Goal: Task Accomplishment & Management: Use online tool/utility

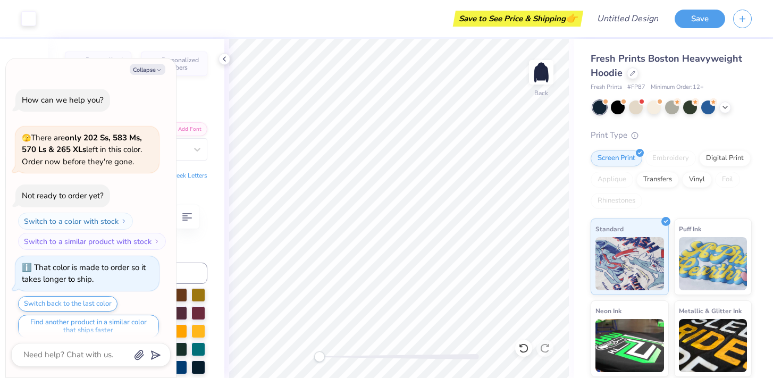
type textarea "x"
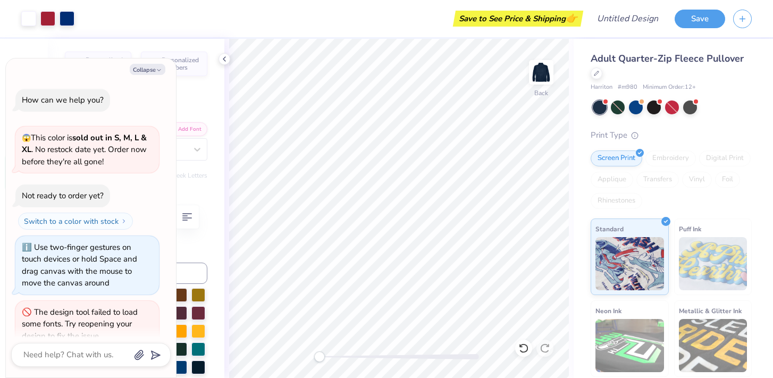
scroll to position [18, 0]
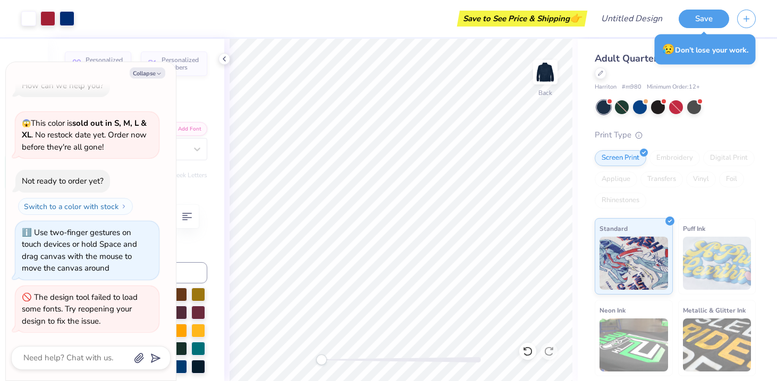
type textarea "x"
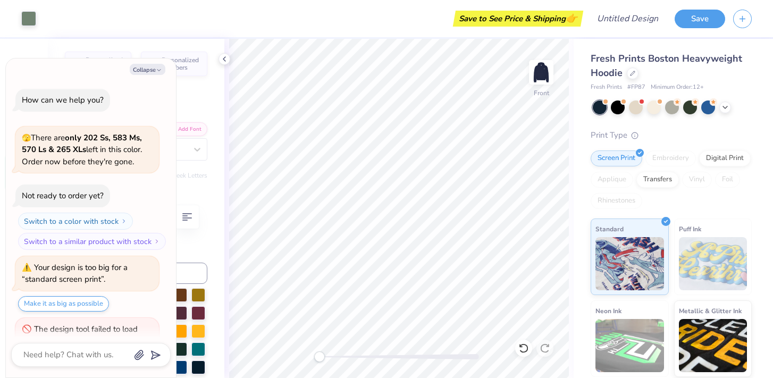
scroll to position [35, 0]
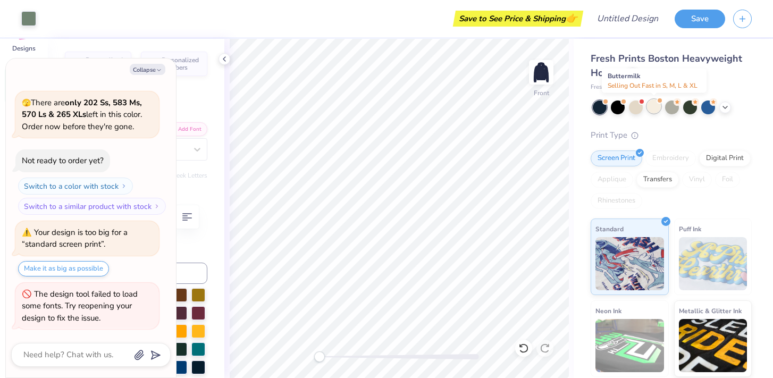
click at [654, 106] on div at bounding box center [654, 106] width 14 height 14
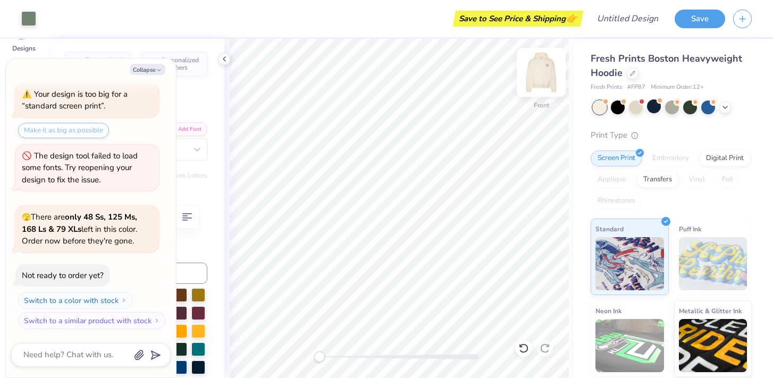
click at [544, 67] on img at bounding box center [541, 72] width 43 height 43
click at [104, 128] on div "Make it as big as possible" at bounding box center [63, 130] width 91 height 15
click at [80, 131] on div "Make it as big as possible" at bounding box center [63, 130] width 91 height 15
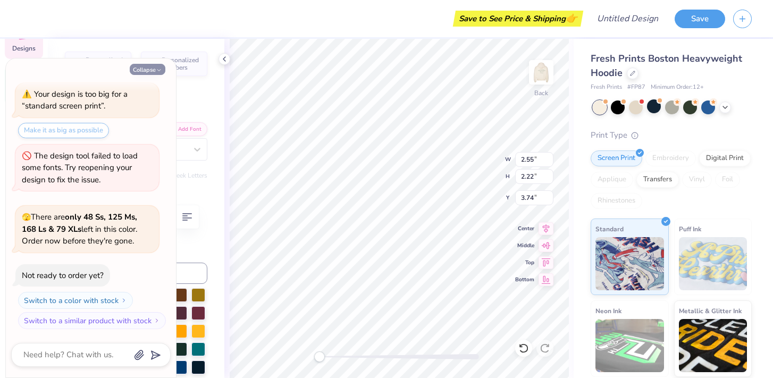
click at [151, 67] on button "Collapse" at bounding box center [148, 69] width 36 height 11
type textarea "x"
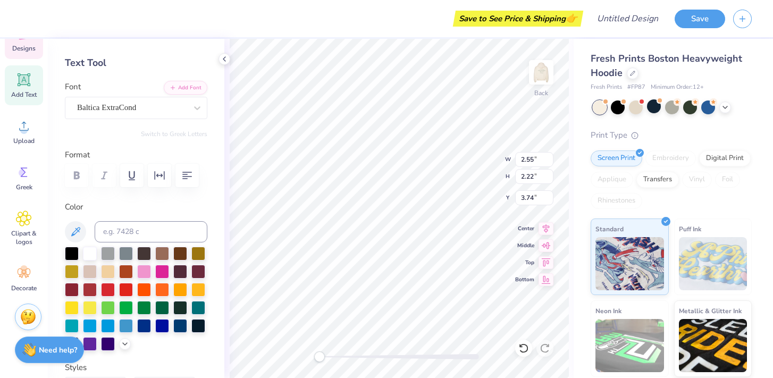
scroll to position [44, 0]
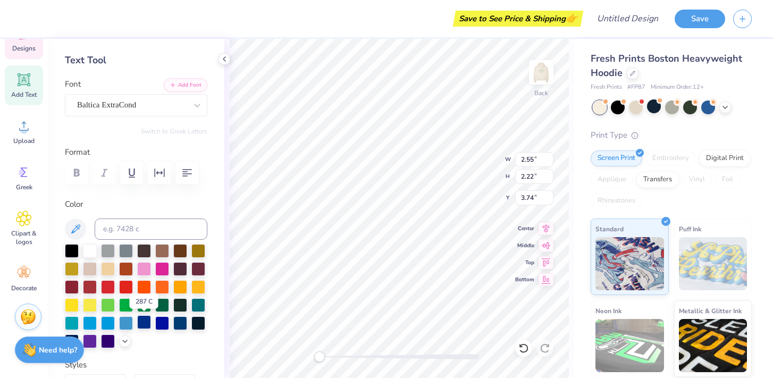
click at [143, 323] on div at bounding box center [144, 322] width 14 height 14
click at [183, 323] on div at bounding box center [180, 322] width 14 height 14
click at [146, 324] on div at bounding box center [144, 322] width 14 height 14
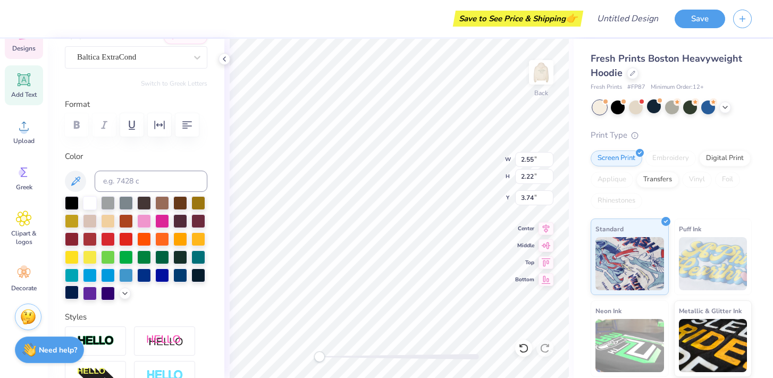
click at [70, 292] on div at bounding box center [72, 292] width 14 height 14
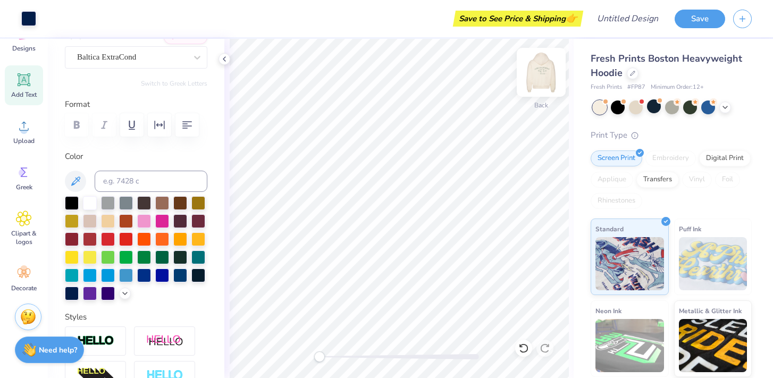
click at [536, 80] on img at bounding box center [541, 72] width 43 height 43
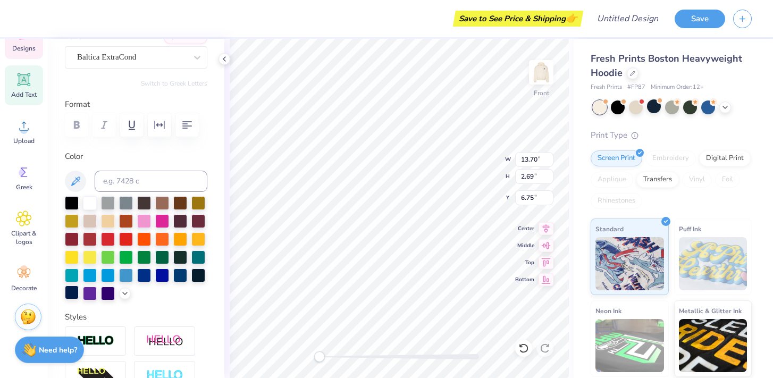
click at [71, 292] on div at bounding box center [72, 292] width 14 height 14
type input "4.75"
type input "0.69"
type input "12.66"
type input "13.70"
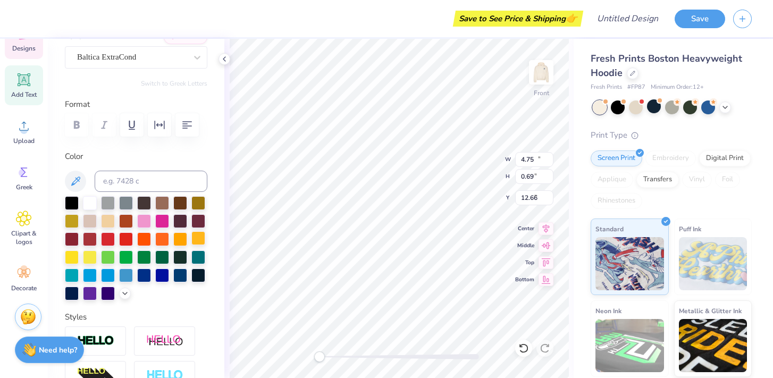
type input "2.69"
type input "6.75"
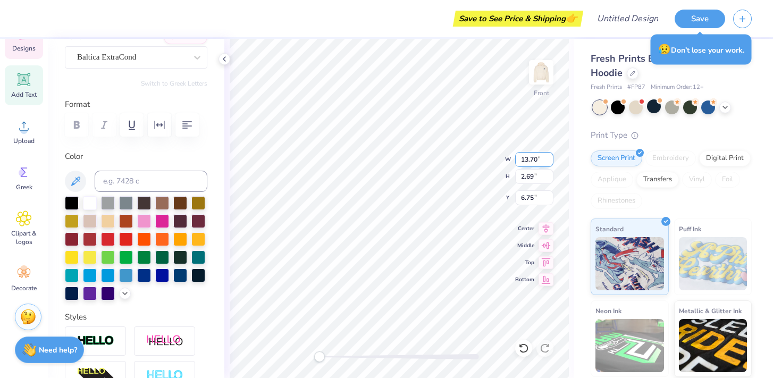
click at [489, 153] on div "Front W 13.70 13.70 " H 2.69 2.69 " Y 6.75 6.75 " Center Middle Top Bottom" at bounding box center [398, 208] width 349 height 339
click at [72, 294] on div at bounding box center [72, 292] width 14 height 14
click at [29, 16] on div at bounding box center [28, 17] width 15 height 15
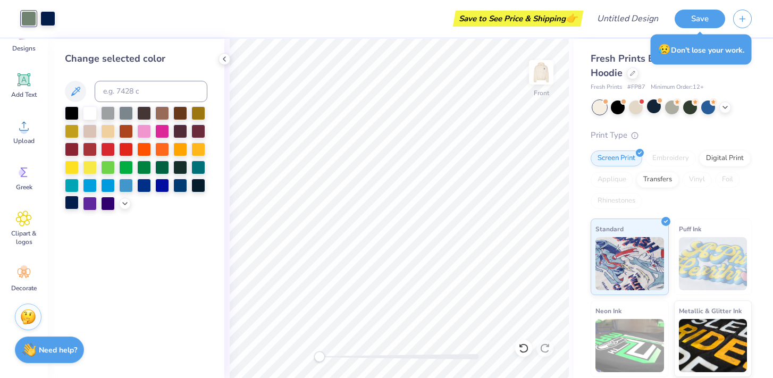
click at [73, 203] on div at bounding box center [72, 203] width 14 height 14
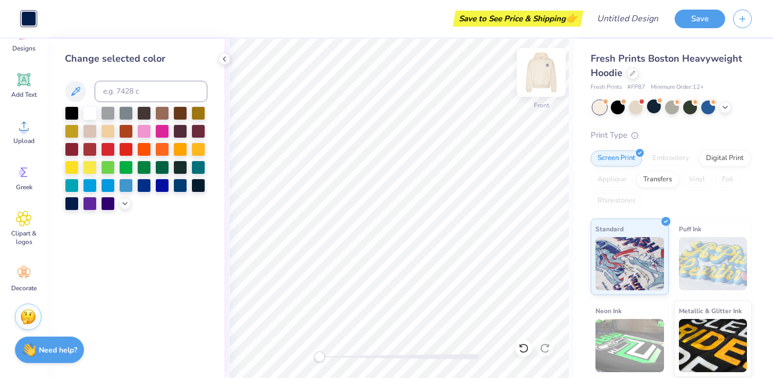
click at [538, 83] on img at bounding box center [541, 72] width 43 height 43
click at [538, 83] on img at bounding box center [540, 72] width 21 height 21
click at [713, 12] on button "Save" at bounding box center [699, 17] width 50 height 19
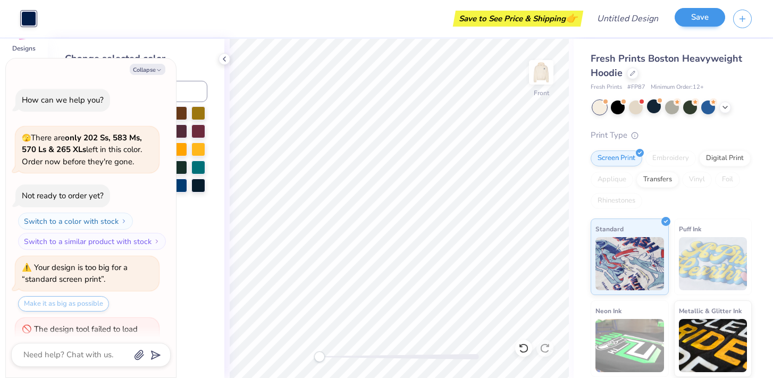
scroll to position [202, 0]
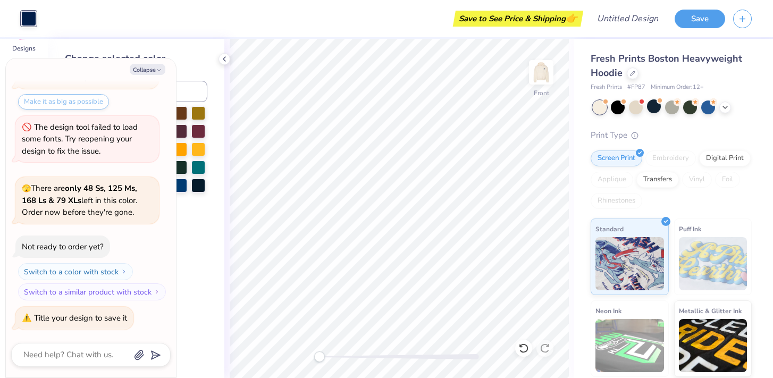
click at [57, 99] on div "Make it as big as possible" at bounding box center [63, 101] width 91 height 15
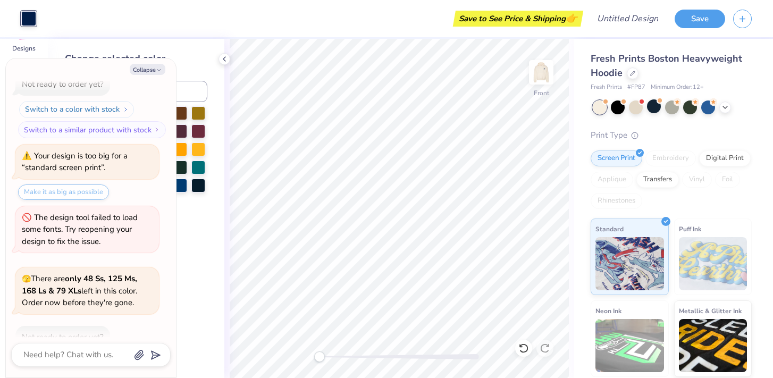
scroll to position [115, 0]
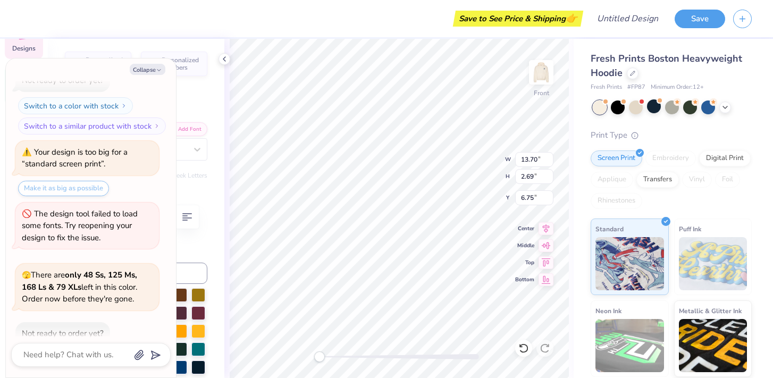
type textarea "x"
type input "4.21"
type input "3.10"
type input "8.58"
type textarea "x"
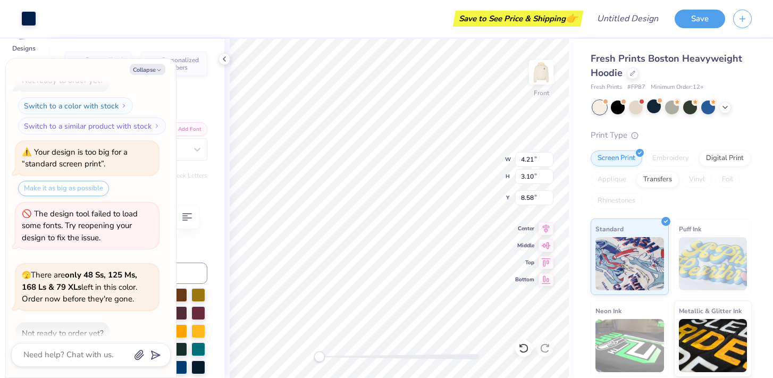
type input "1.00"
type input "1.22"
type input "9.52"
type textarea "x"
type input "0.97"
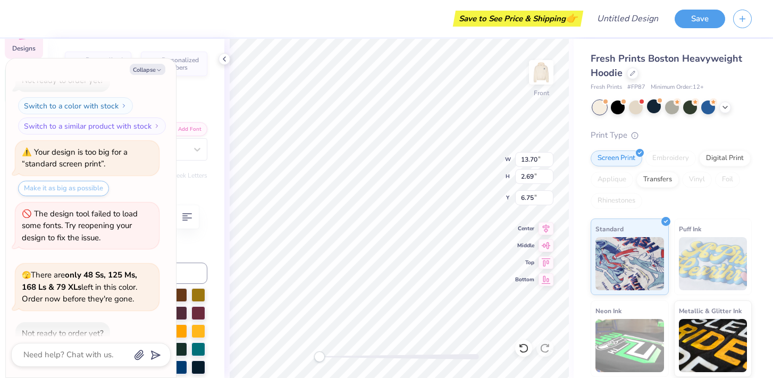
type input "0.04"
type input "10.81"
click at [537, 66] on img at bounding box center [541, 72] width 43 height 43
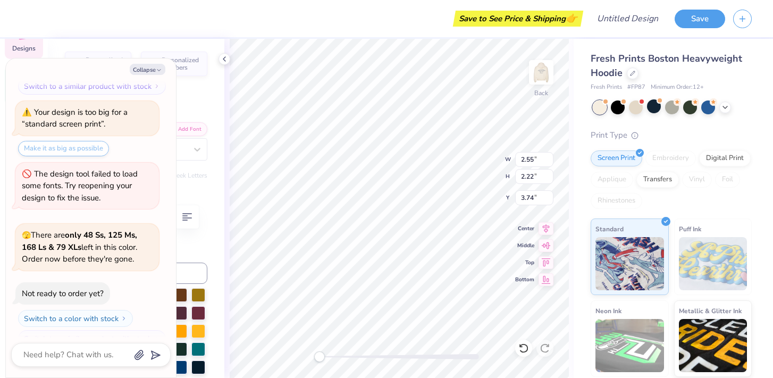
click at [66, 148] on div "Make it as big as possible" at bounding box center [63, 148] width 91 height 15
click at [66, 189] on div "The design tool failed to load some fonts. Try reopening your design to fix the…" at bounding box center [80, 185] width 116 height 35
type textarea "x"
type input "2.16"
type input "1.88"
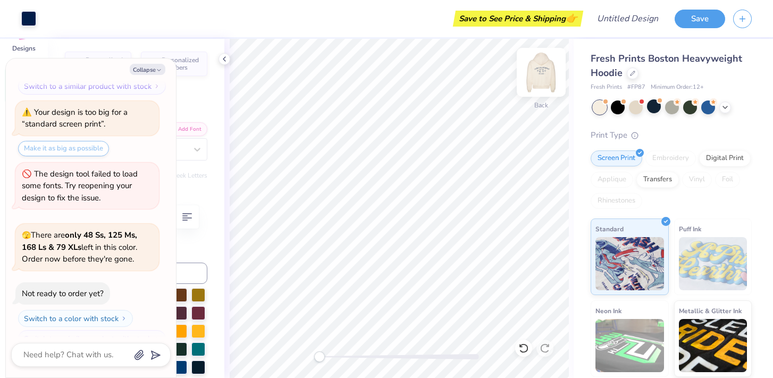
click at [541, 77] on img at bounding box center [541, 72] width 43 height 43
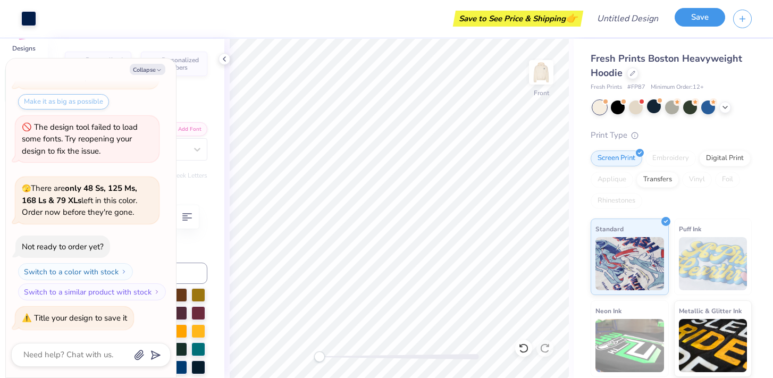
click at [692, 24] on button "Save" at bounding box center [699, 17] width 50 height 19
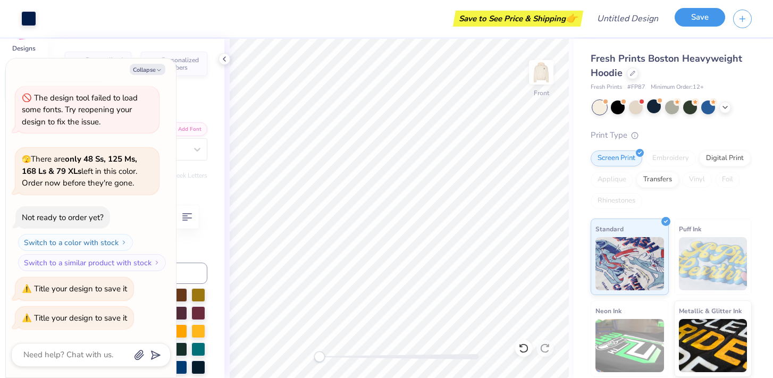
click at [692, 24] on button "Save" at bounding box center [699, 17] width 50 height 19
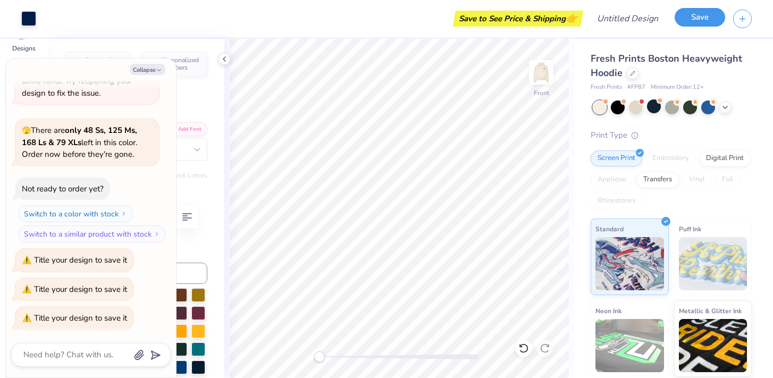
click at [692, 24] on button "Save" at bounding box center [699, 17] width 50 height 19
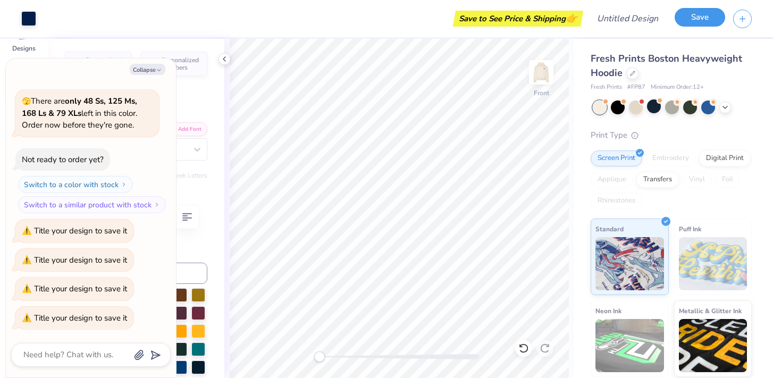
click at [692, 24] on button "Save" at bounding box center [699, 17] width 50 height 19
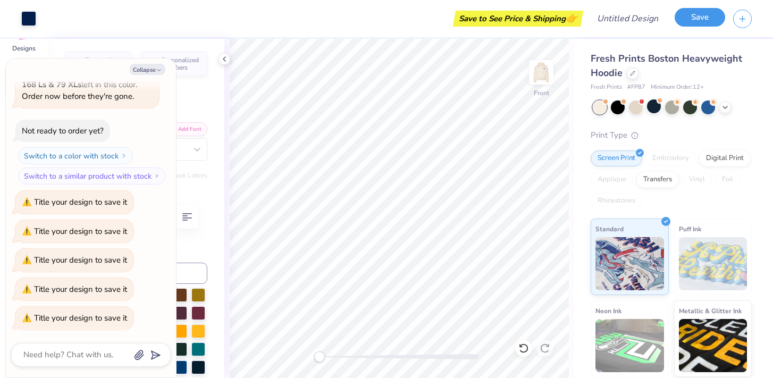
click at [692, 24] on button "Save" at bounding box center [699, 17] width 50 height 19
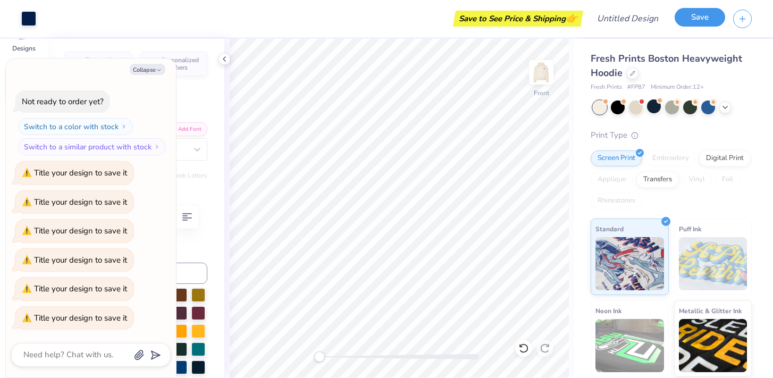
click at [692, 24] on button "Save" at bounding box center [699, 17] width 50 height 19
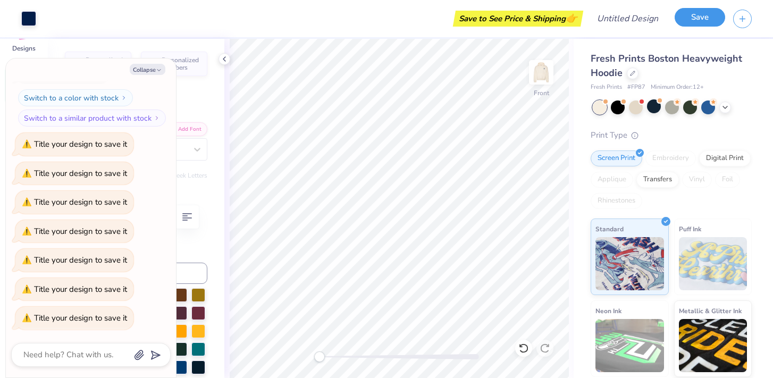
click at [692, 24] on button "Save" at bounding box center [699, 17] width 50 height 19
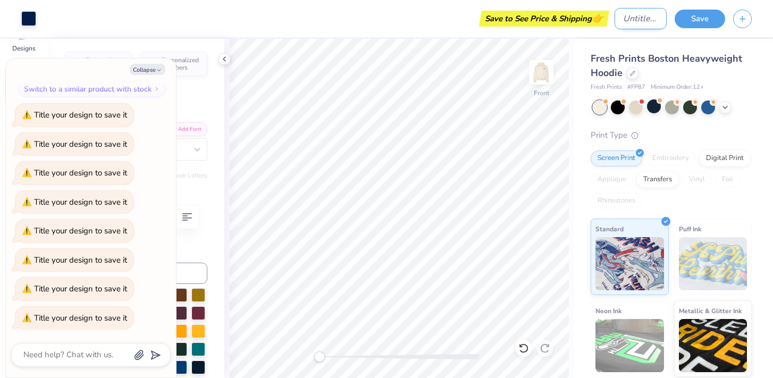
type textarea "x"
click at [645, 18] on input "Design Title" at bounding box center [640, 18] width 52 height 21
type input "J"
type textarea "x"
type input "JL"
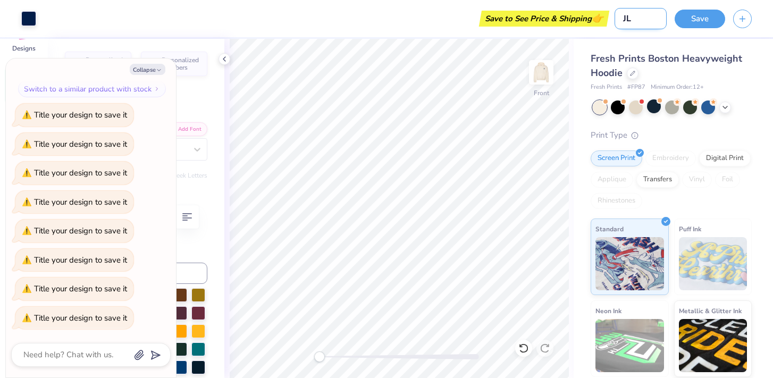
type textarea "x"
type input "JLI"
type textarea "x"
type input "JLI"
type textarea "x"
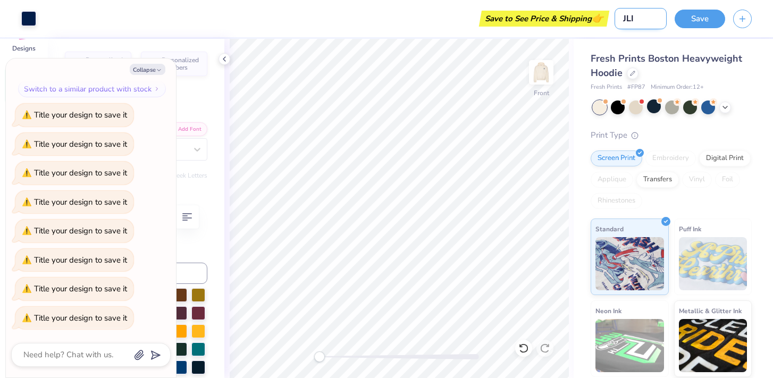
type input "JLI 1"
type textarea "x"
type input "JLI 1"
click at [699, 12] on button "Save" at bounding box center [699, 17] width 50 height 19
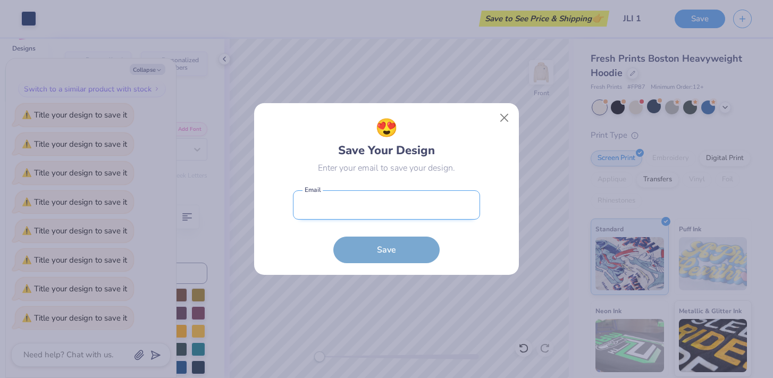
click at [376, 213] on input "email" at bounding box center [386, 204] width 187 height 29
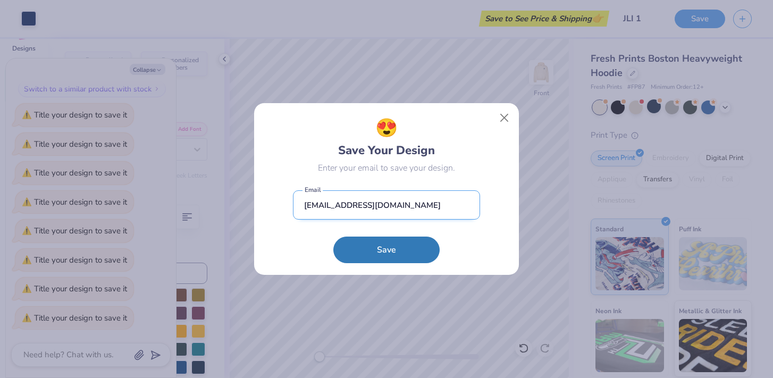
type input "Jesslip@penncareylaw.upenn.edu"
click at [333, 236] on button "Save" at bounding box center [386, 249] width 106 height 27
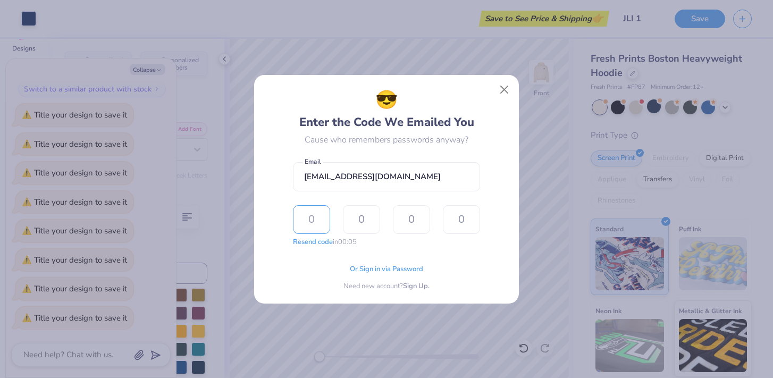
type input "9"
type input "8"
type input "4"
type input "5"
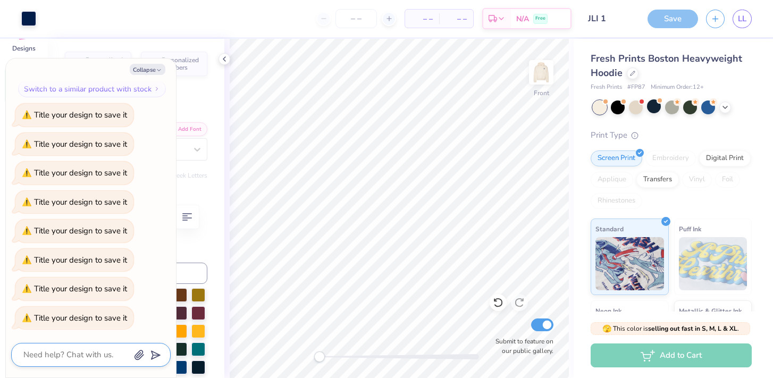
scroll to position [434, 0]
click at [668, 17] on div "Save" at bounding box center [672, 19] width 50 height 19
click at [354, 26] on input "number" at bounding box center [355, 18] width 41 height 19
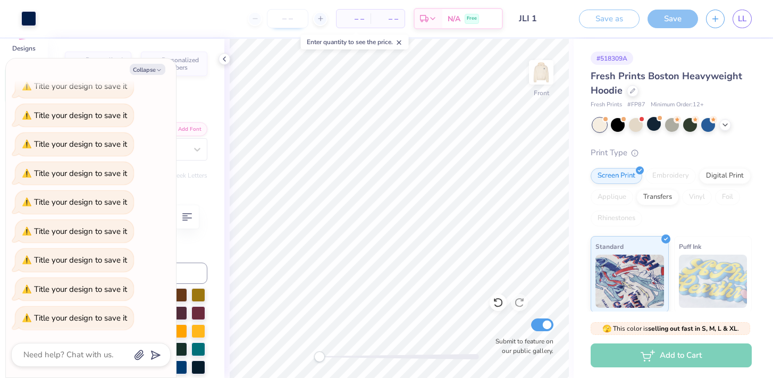
type textarea "x"
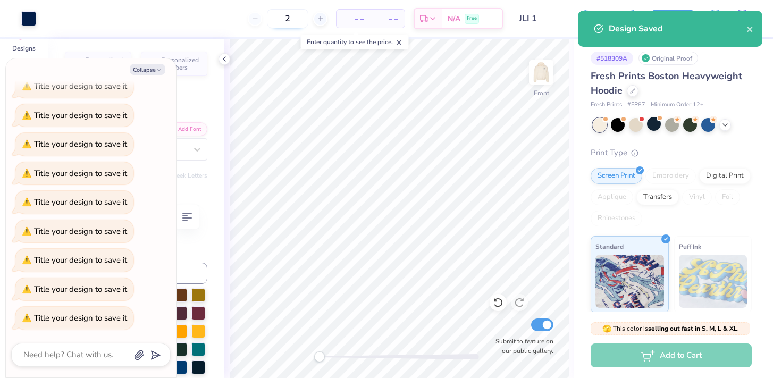
type input "25"
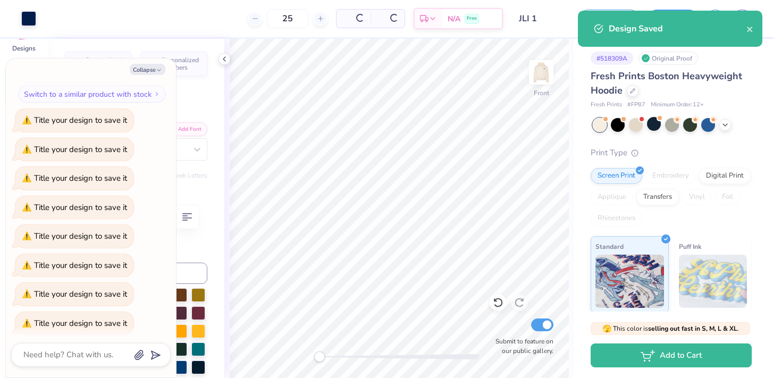
scroll to position [468, 0]
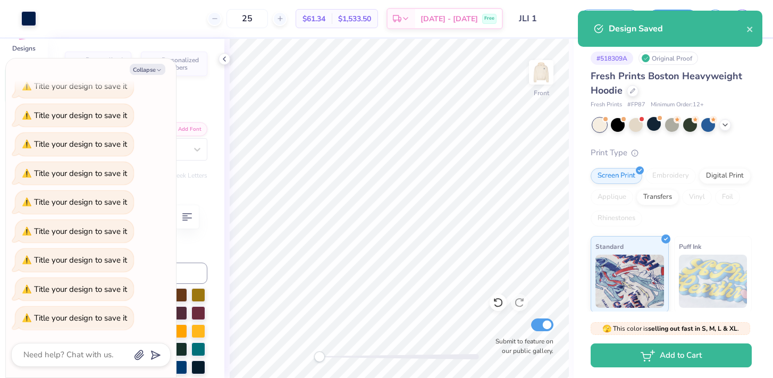
type textarea "x"
type input "25"
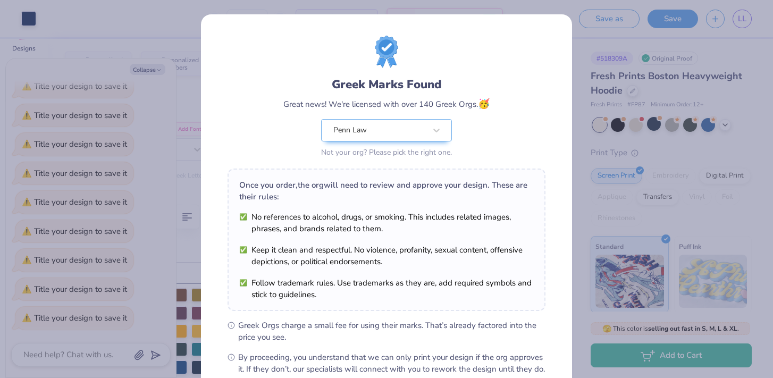
click at [584, 117] on div "Greek Marks Found Great news! We're licensed with over 140 Greek Orgs. 🥳 Penn L…" at bounding box center [386, 189] width 773 height 378
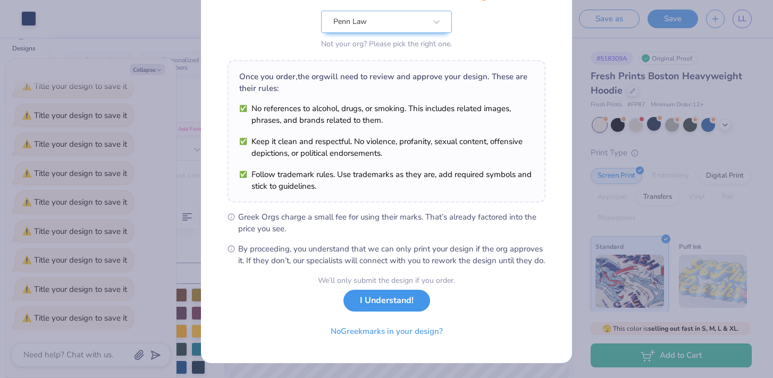
click at [387, 301] on button "I Understand!" at bounding box center [386, 301] width 87 height 22
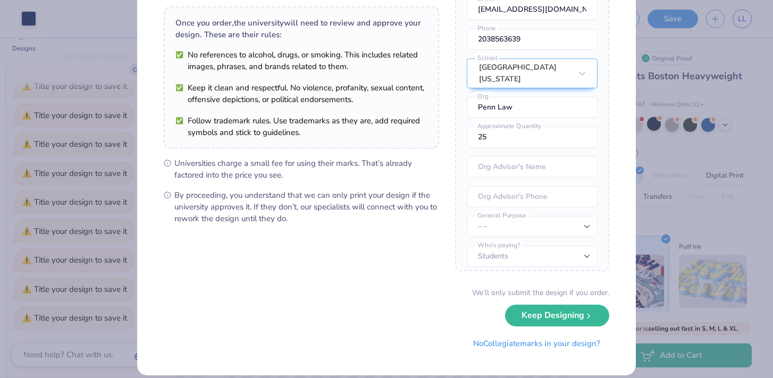
scroll to position [84, 0]
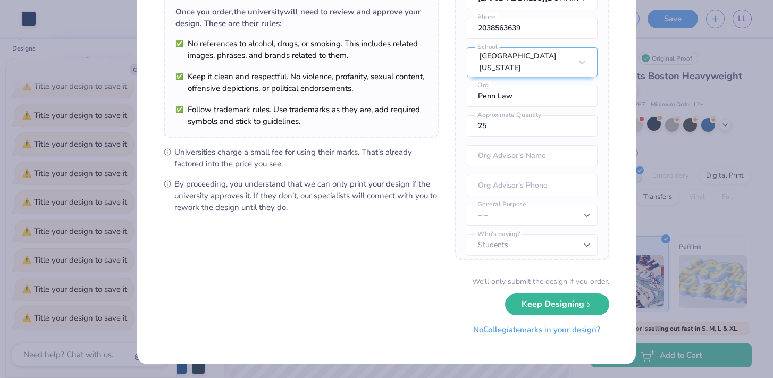
click at [514, 330] on button "No Collegiate marks in your design?" at bounding box center [536, 330] width 145 height 22
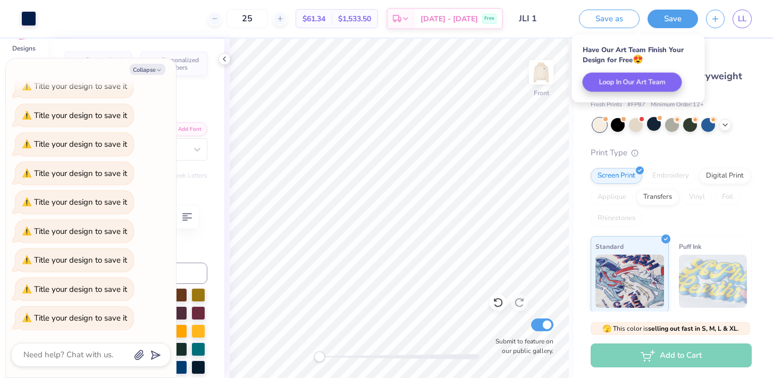
scroll to position [468, 0]
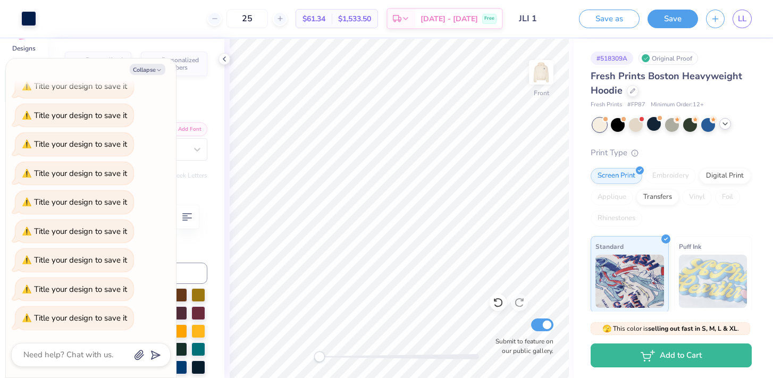
click at [723, 126] on icon at bounding box center [724, 124] width 9 height 9
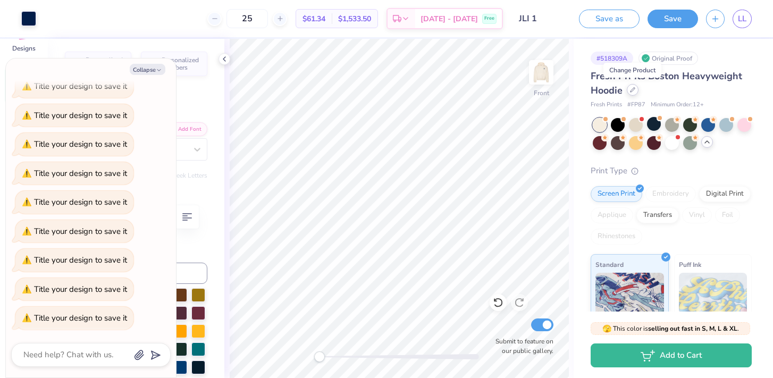
click at [633, 91] on icon at bounding box center [632, 89] width 5 height 5
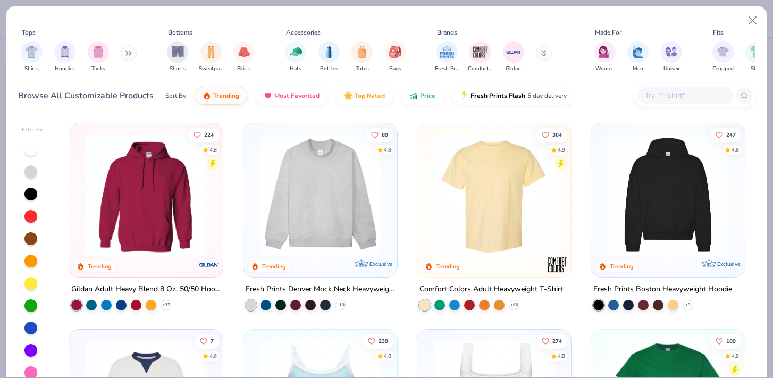
scroll to position [5, 0]
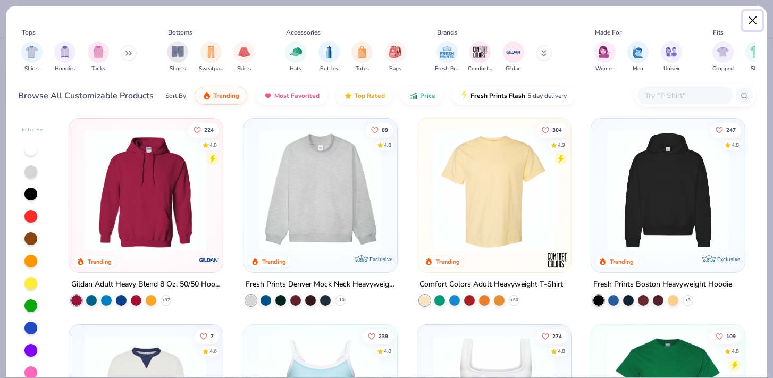
click at [750, 19] on button "Close" at bounding box center [752, 21] width 20 height 20
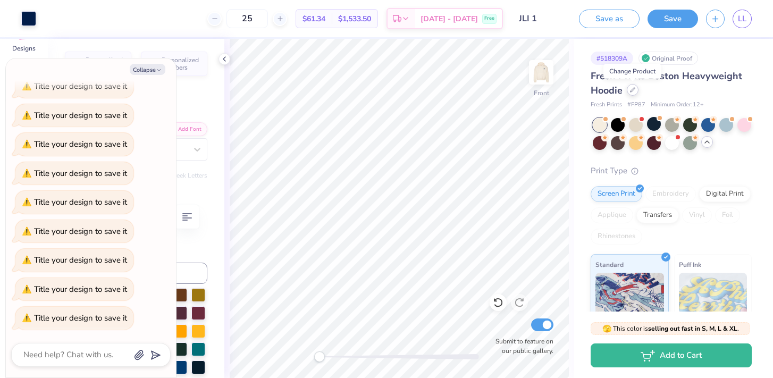
click at [633, 94] on div at bounding box center [632, 90] width 12 height 12
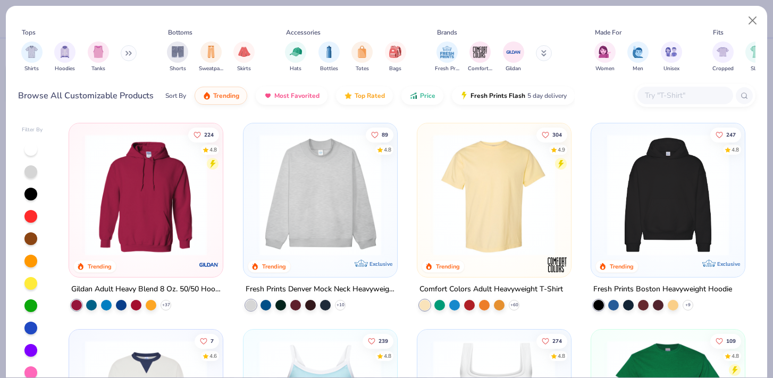
click at [154, 196] on img at bounding box center [146, 195] width 132 height 122
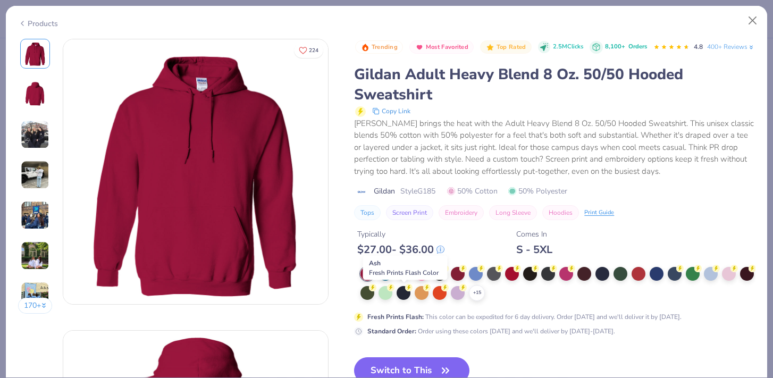
click at [405, 279] on div at bounding box center [403, 273] width 14 height 14
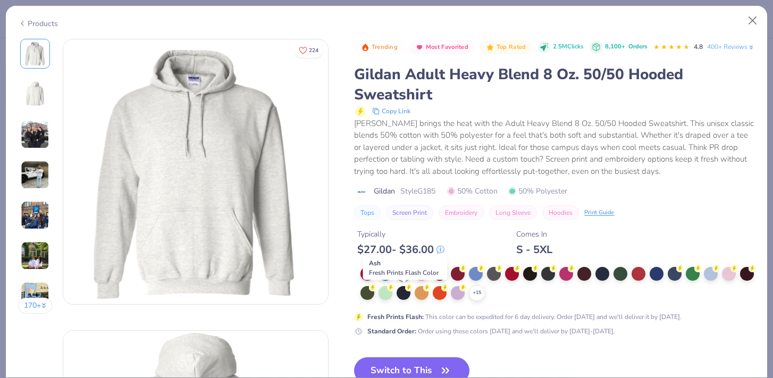
scroll to position [5, 0]
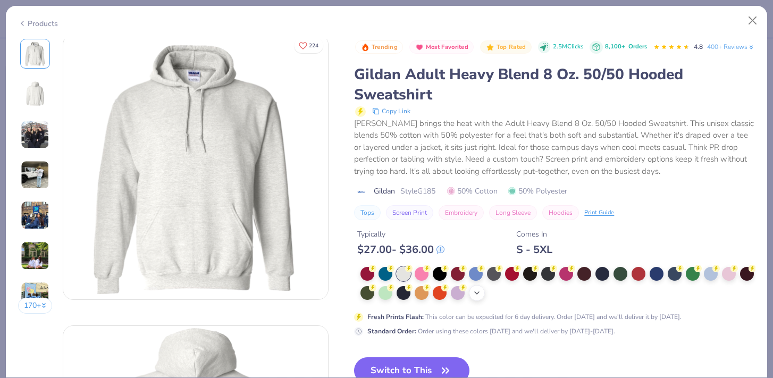
click at [479, 294] on polyline at bounding box center [476, 293] width 4 height 2
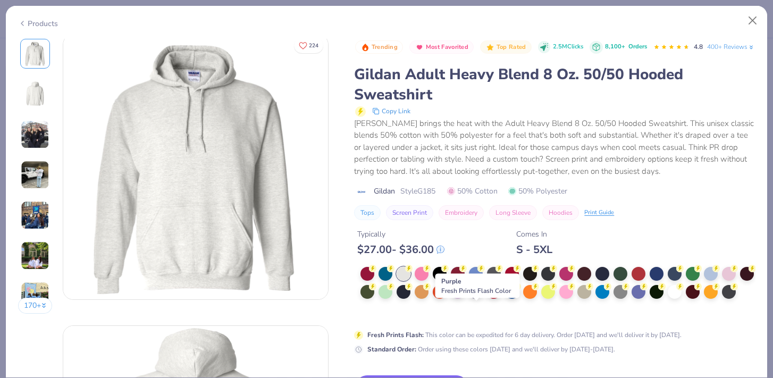
scroll to position [18, 0]
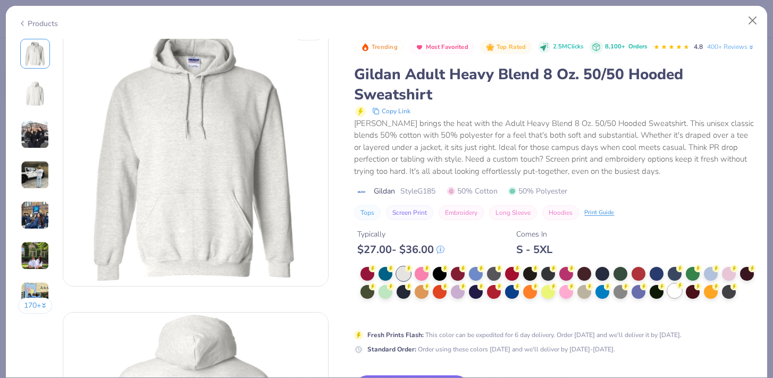
click at [670, 298] on div at bounding box center [674, 291] width 14 height 14
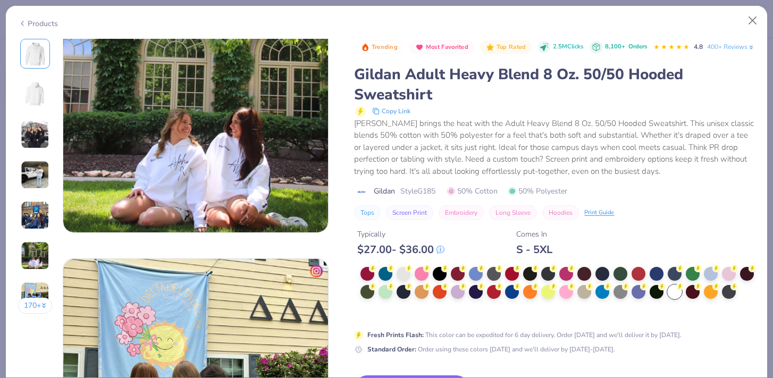
scroll to position [1607, 0]
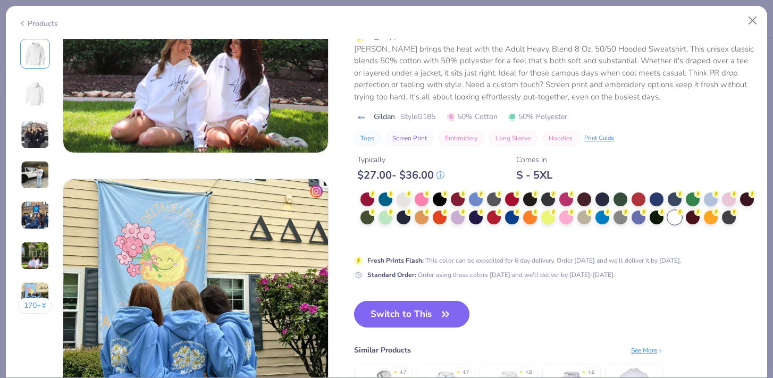
click at [419, 324] on button "Switch to This" at bounding box center [411, 314] width 115 height 27
click at [415, 312] on button "Switch to This" at bounding box center [411, 314] width 115 height 27
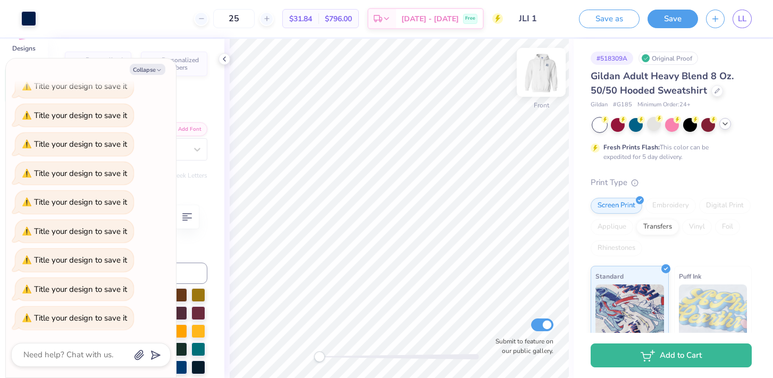
click at [545, 83] on img at bounding box center [541, 72] width 43 height 43
click at [541, 81] on img at bounding box center [541, 72] width 43 height 43
click at [650, 18] on button "Save" at bounding box center [672, 17] width 50 height 19
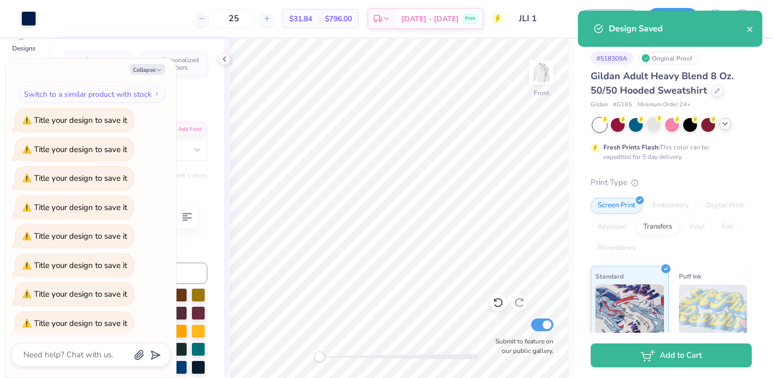
scroll to position [468, 0]
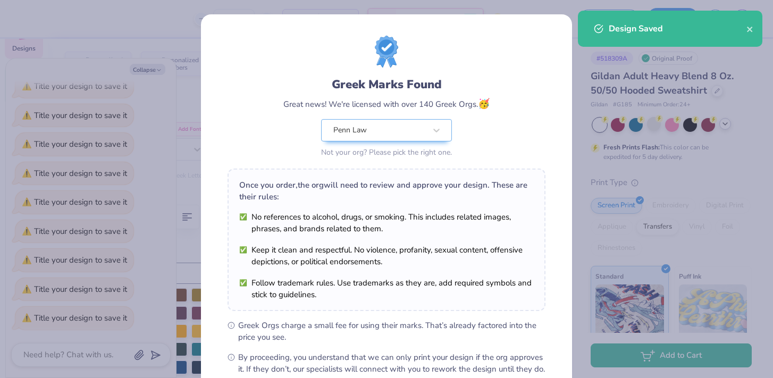
click at [413, 167] on div "Greek Marks Found Great news! We're licensed with over 140 Greek Orgs. 🥳 Penn L…" at bounding box center [386, 205] width 318 height 339
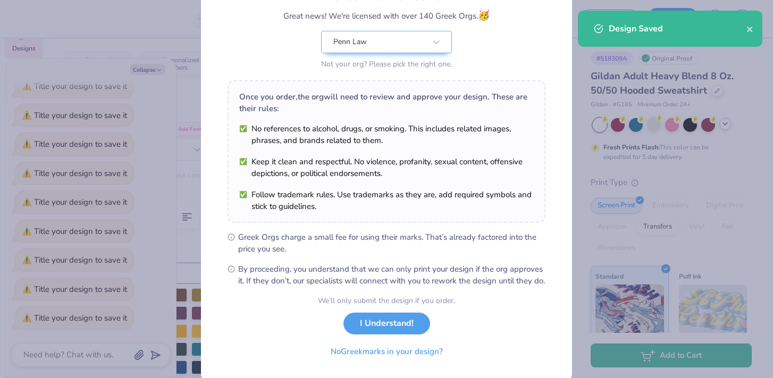
scroll to position [120, 0]
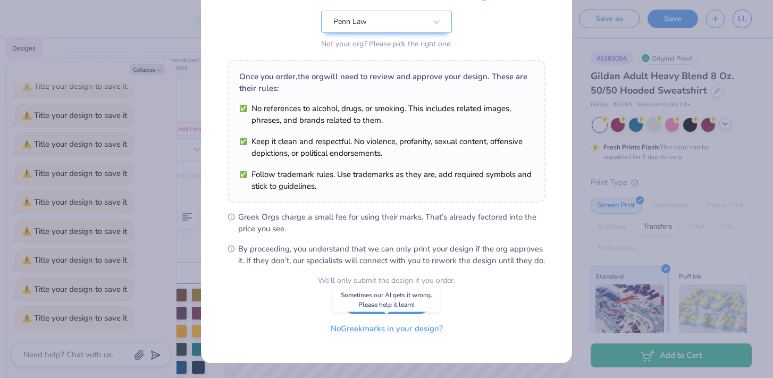
click at [404, 331] on button "No Greek marks in your design?" at bounding box center [386, 329] width 130 height 22
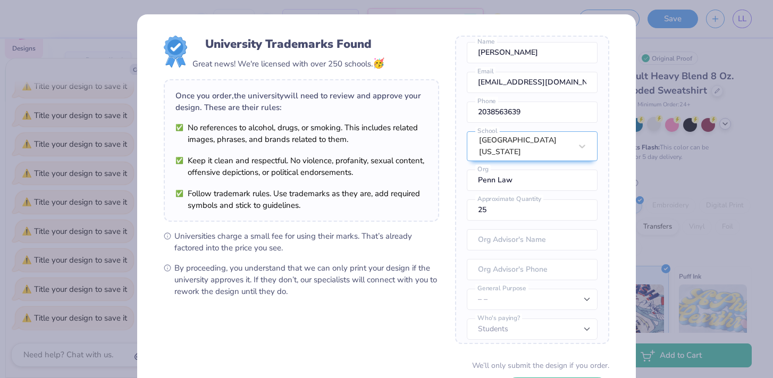
scroll to position [84, 0]
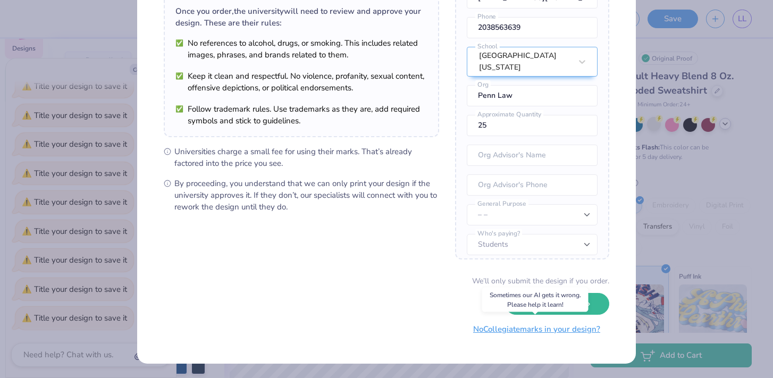
click at [561, 333] on button "No Collegiate marks in your design?" at bounding box center [536, 329] width 145 height 22
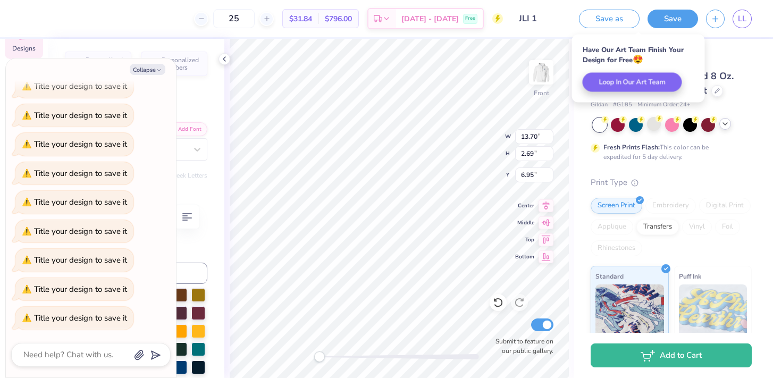
scroll to position [0, 0]
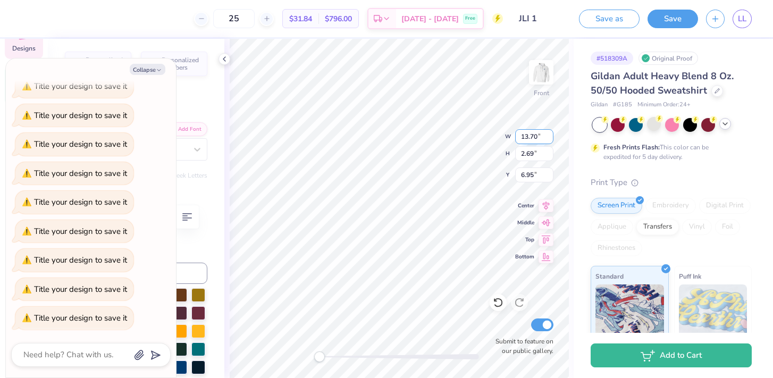
click at [460, 133] on div "Front W 13.70 13.70 " H 2.69 2.69 " Y 6.95 6.95 " Center Middle Top Bottom Subm…" at bounding box center [398, 208] width 349 height 339
click at [718, 17] on icon "button" at bounding box center [714, 17] width 9 height 9
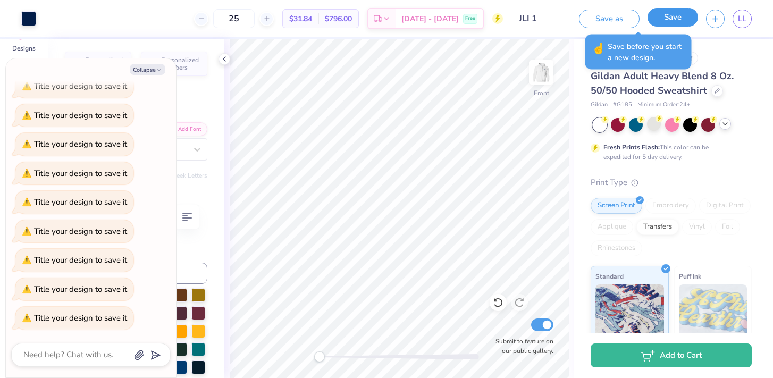
click at [659, 16] on button "Save" at bounding box center [672, 17] width 50 height 19
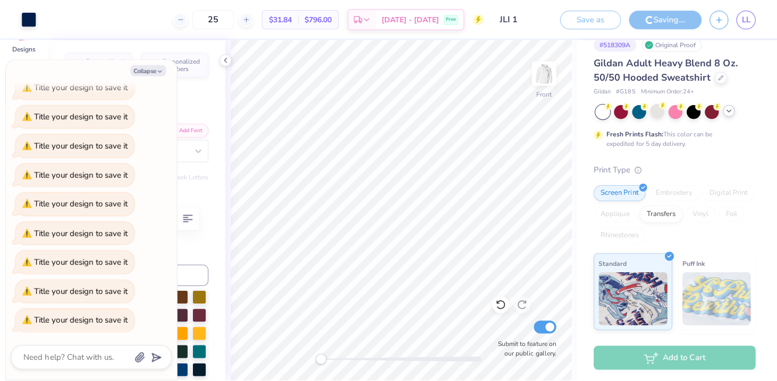
scroll to position [468, 0]
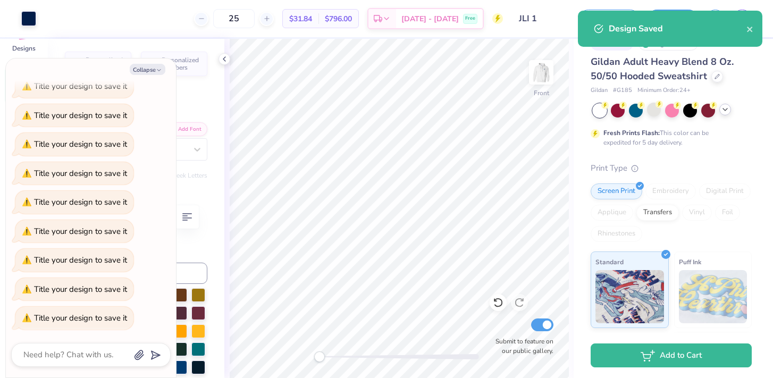
click at [646, 21] on div "Design Saved" at bounding box center [670, 29] width 184 height 36
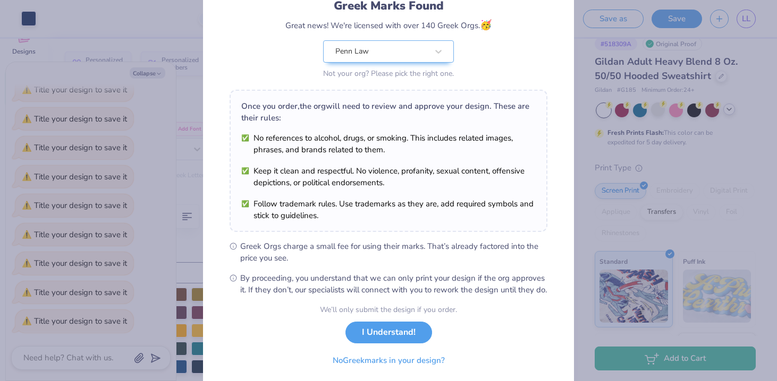
scroll to position [116, 0]
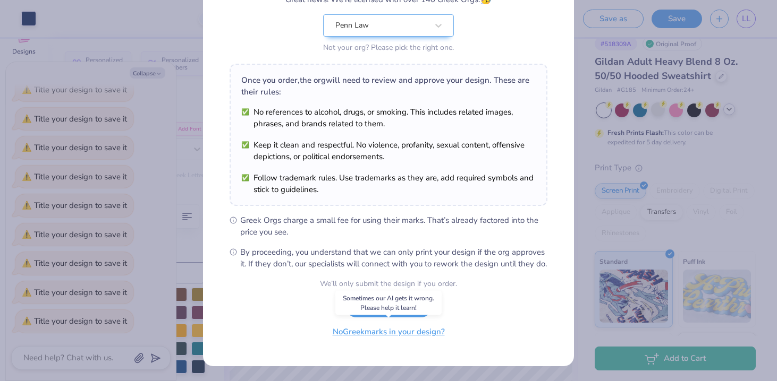
click at [385, 340] on button "No Greek marks in your design?" at bounding box center [389, 332] width 130 height 22
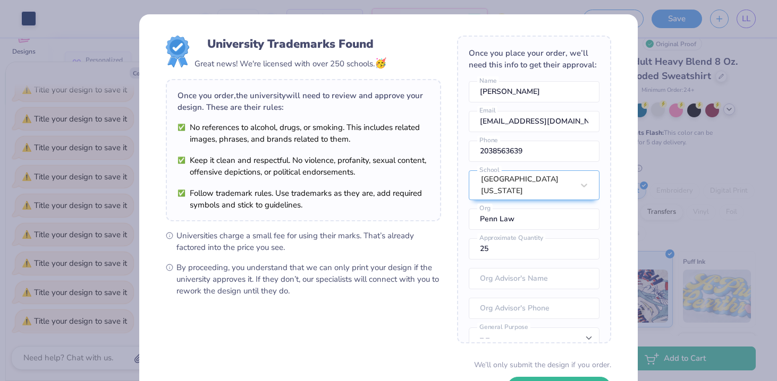
scroll to position [81, 0]
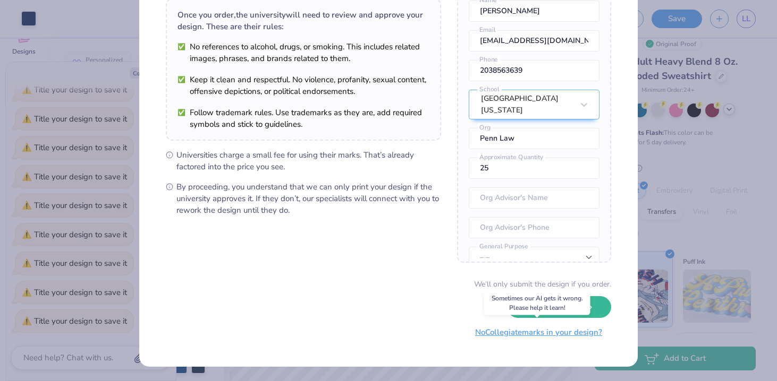
click at [516, 335] on button "No Collegiate marks in your design?" at bounding box center [538, 333] width 145 height 22
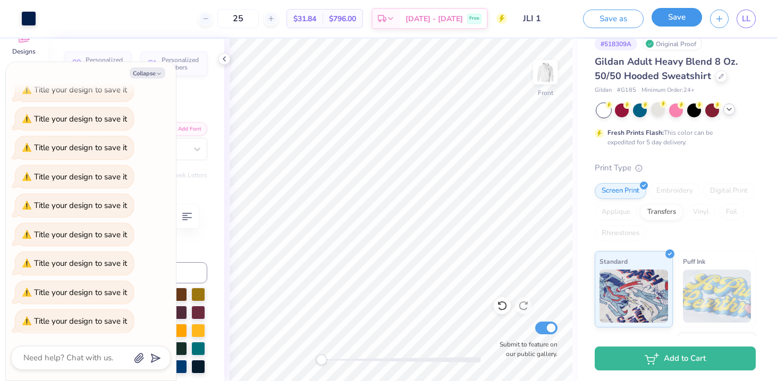
click at [682, 18] on button "Save" at bounding box center [676, 17] width 50 height 19
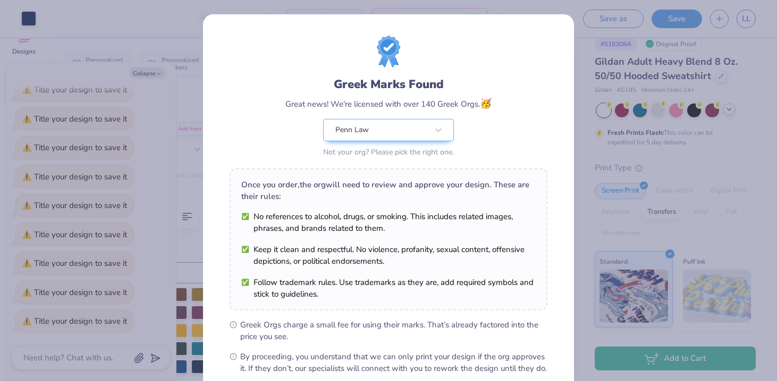
scroll to position [116, 0]
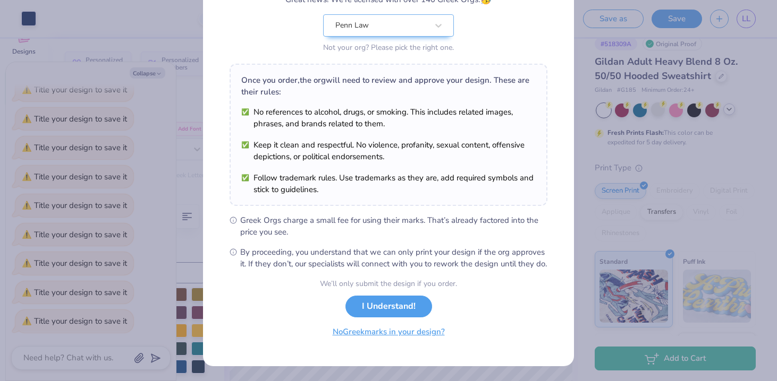
click at [397, 340] on button "No Greek marks in your design?" at bounding box center [389, 332] width 130 height 22
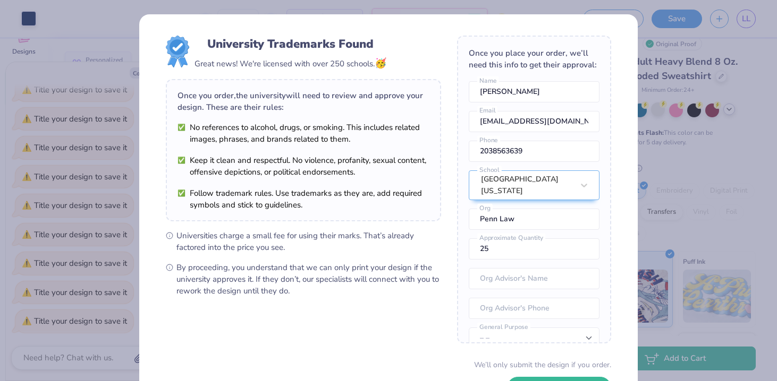
scroll to position [81, 0]
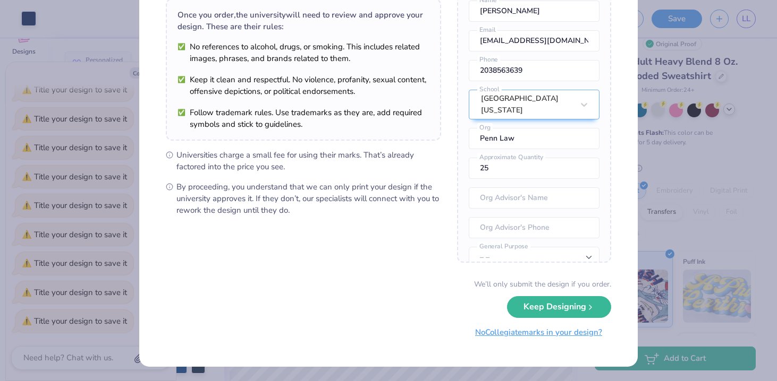
click at [496, 338] on button "No Collegiate marks in your design?" at bounding box center [538, 333] width 145 height 22
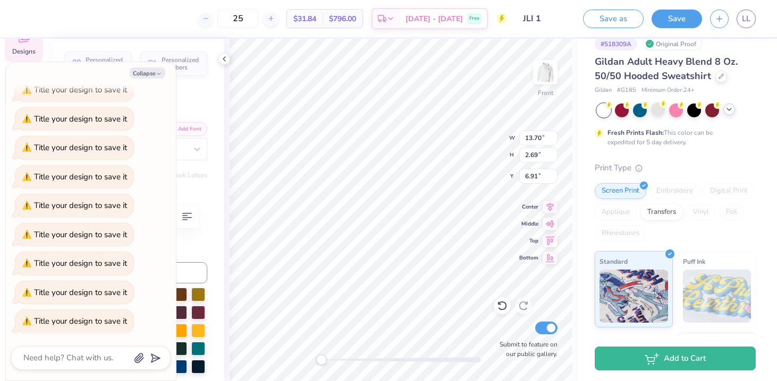
scroll to position [0, 4]
type textarea "x"
type textarea "Journal of Law & Innovation"
type textarea "x"
type input "12.82"
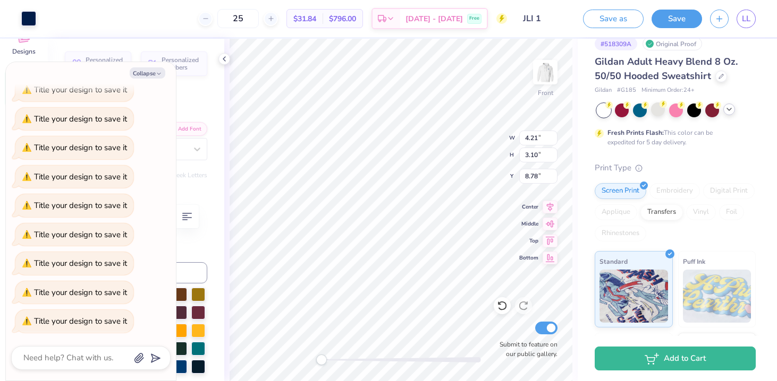
type input "2.65"
type input "6.00"
type textarea "x"
type input "0.98"
type input "1.22"
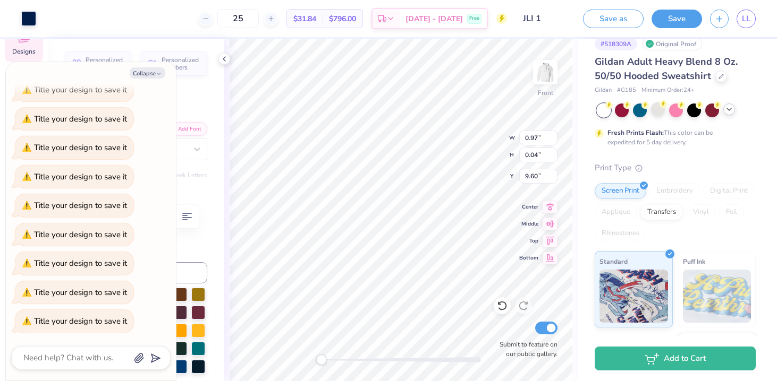
type input "9.72"
type textarea "x"
type input "0.65"
type input "0.04"
type input "13.17"
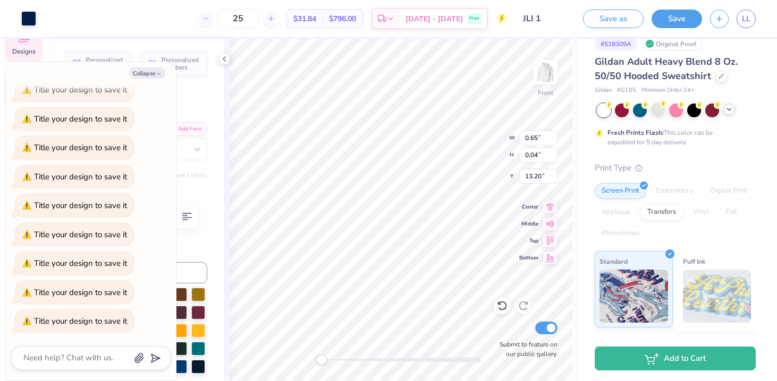
type textarea "x"
type input "0.77"
click at [668, 23] on button "Save" at bounding box center [676, 17] width 50 height 19
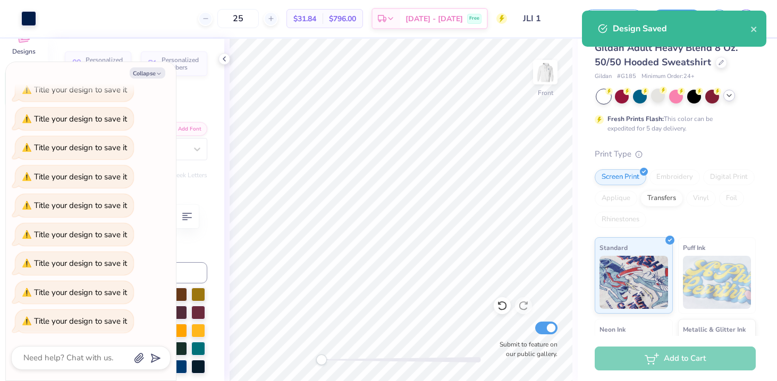
scroll to position [468, 0]
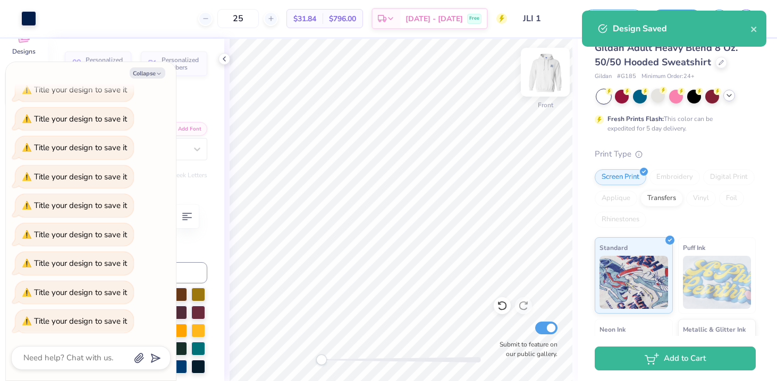
click at [546, 79] on body "Art colors 25 $31.84 Per Item $796.00 Total Est. Delivery Sep 23 - 26 Free Desi…" at bounding box center [388, 190] width 777 height 381
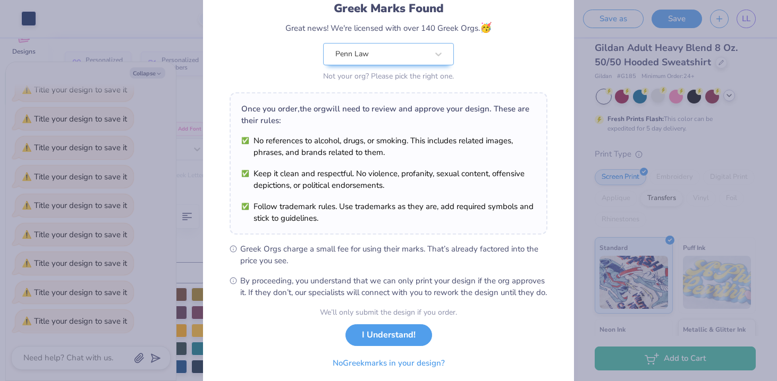
scroll to position [116, 0]
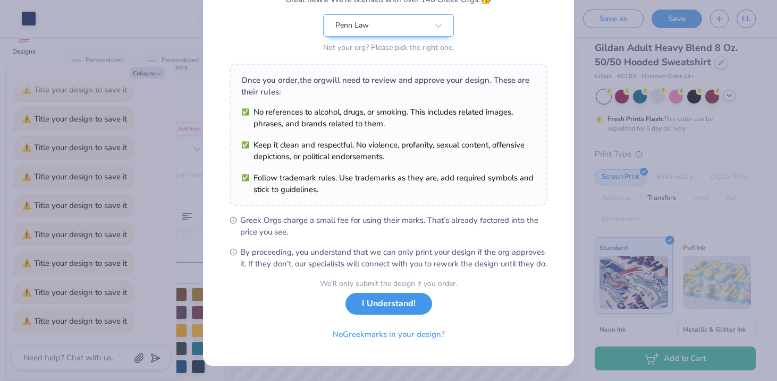
click at [388, 309] on button "I Understand!" at bounding box center [388, 304] width 87 height 22
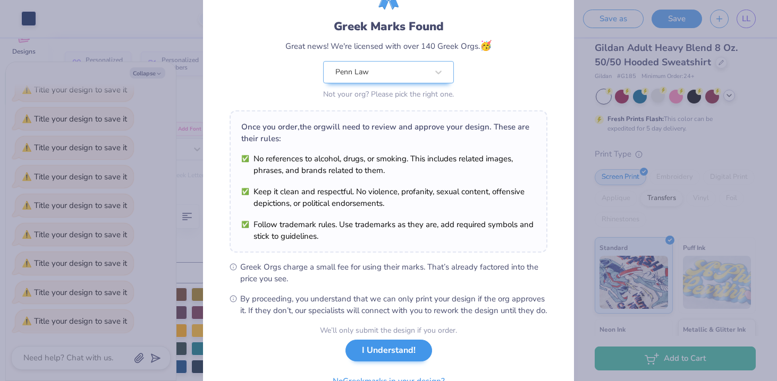
type textarea "x"
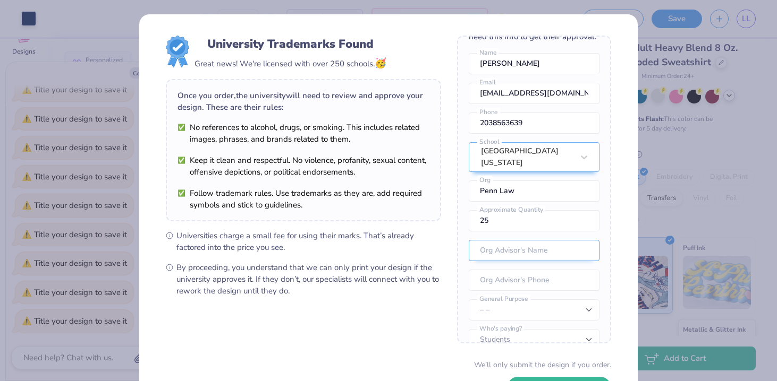
scroll to position [39, 0]
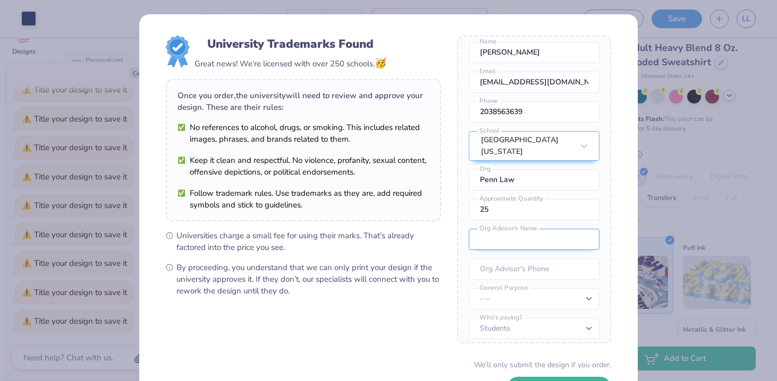
click at [499, 229] on input "text" at bounding box center [534, 239] width 131 height 21
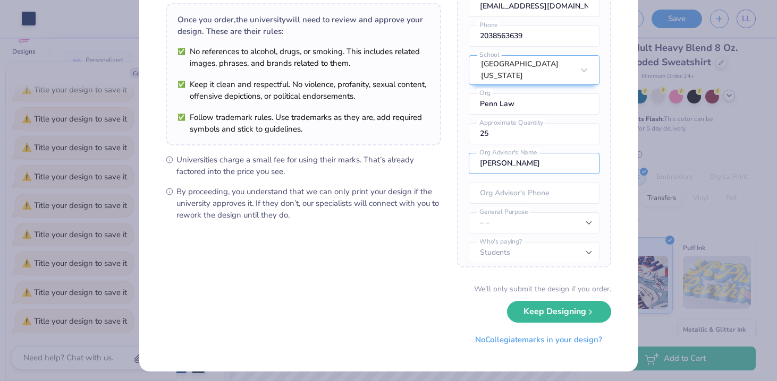
type input "Christopher Yoo"
click at [538, 219] on select "– – Member apparel for registered Student Organization / Department / School Fu…" at bounding box center [534, 223] width 131 height 21
select select "Member apparel for registered Student Organization / Department / School"
click at [469, 213] on select "– – Member apparel for registered Student Organization / Department / School Fu…" at bounding box center [534, 223] width 131 height 21
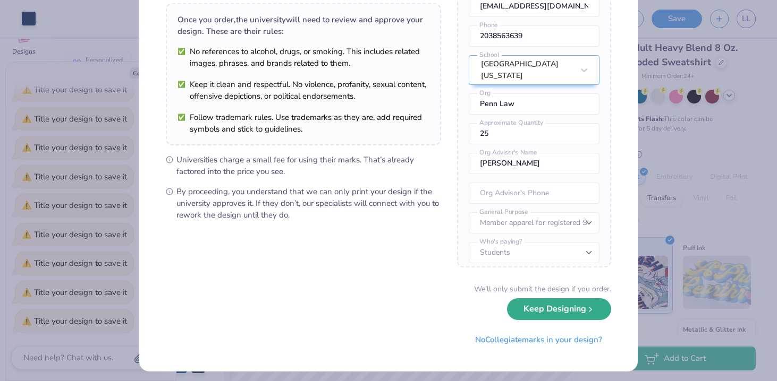
click at [534, 311] on button "Keep Designing" at bounding box center [559, 310] width 104 height 22
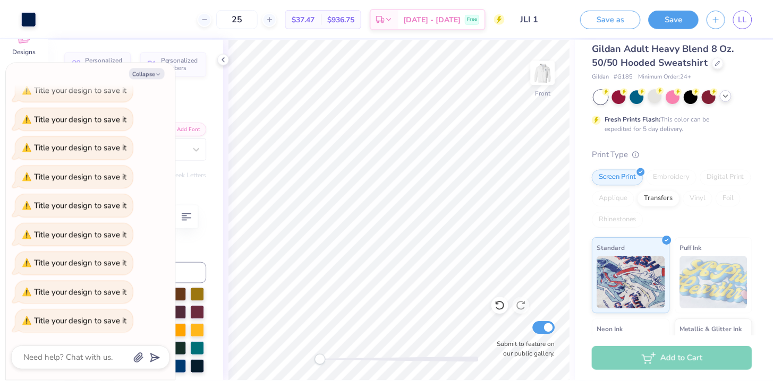
scroll to position [468, 0]
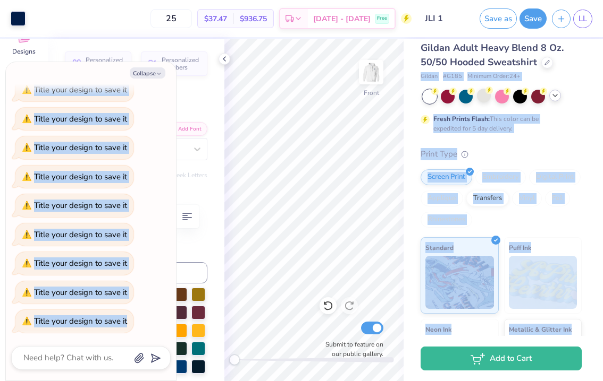
drag, startPoint x: 600, startPoint y: 64, endPoint x: 703, endPoint y: 60, distance: 102.6
click at [603, 60] on html "Art colors 25 $37.47 Per Item $936.75 Total Est. Delivery Sep 23 - 26 Free Desi…" at bounding box center [301, 190] width 603 height 381
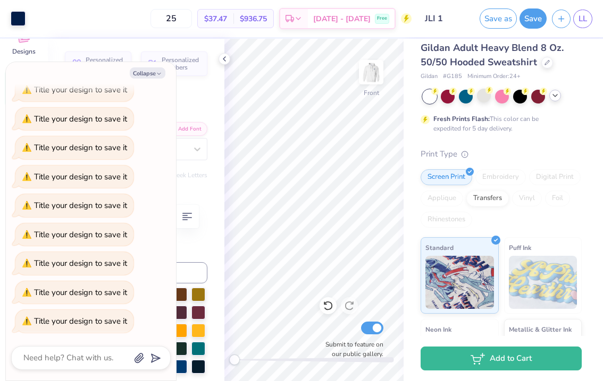
click at [576, 139] on div "Gildan Adult Heavy Blend 8 Oz. 50/50 Hooded Sweatshirt Gildan # G185 Minimum Or…" at bounding box center [500, 259] width 161 height 437
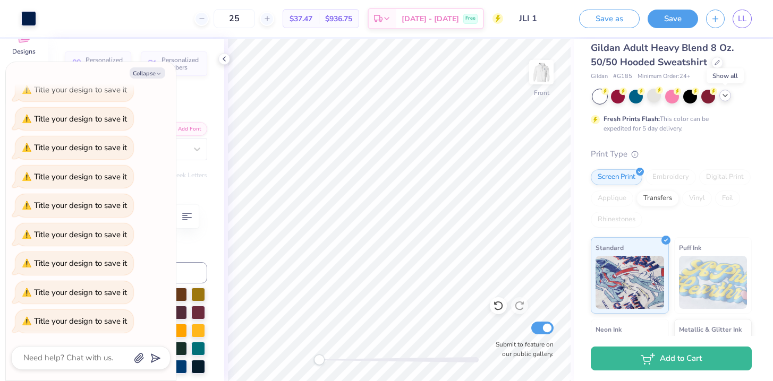
click at [724, 97] on icon at bounding box center [725, 95] width 9 height 9
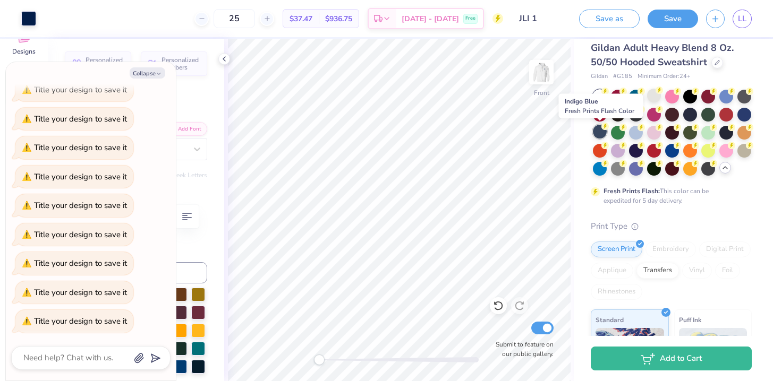
click at [595, 129] on div at bounding box center [600, 132] width 14 height 14
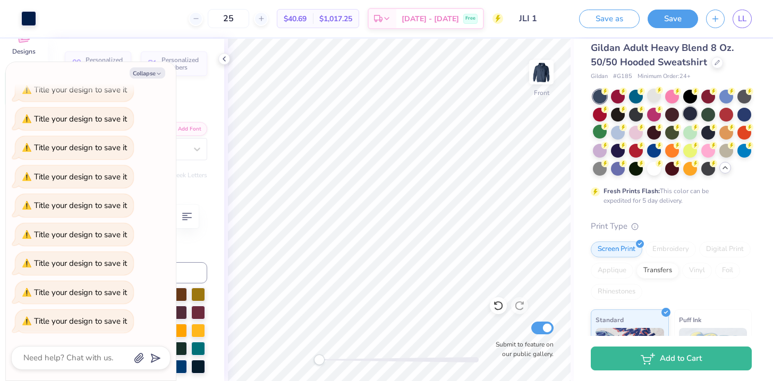
click at [692, 112] on div at bounding box center [690, 114] width 14 height 14
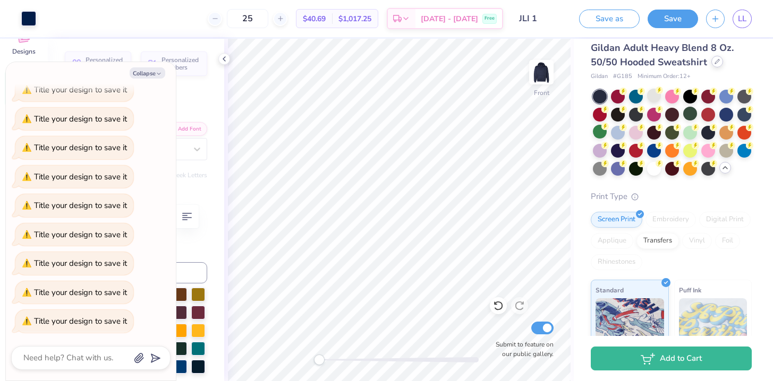
click at [715, 62] on icon at bounding box center [717, 61] width 5 height 5
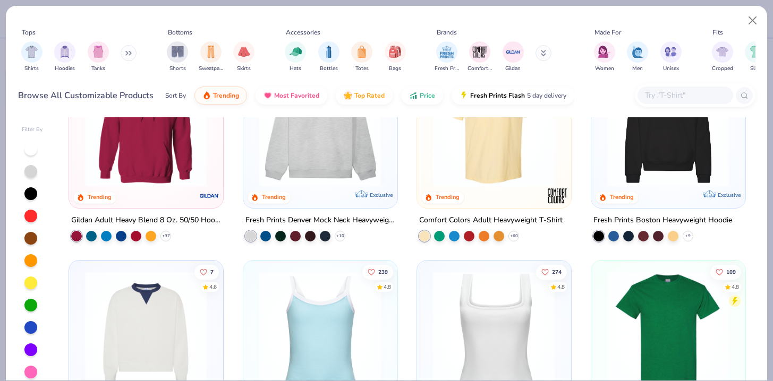
scroll to position [172, 0]
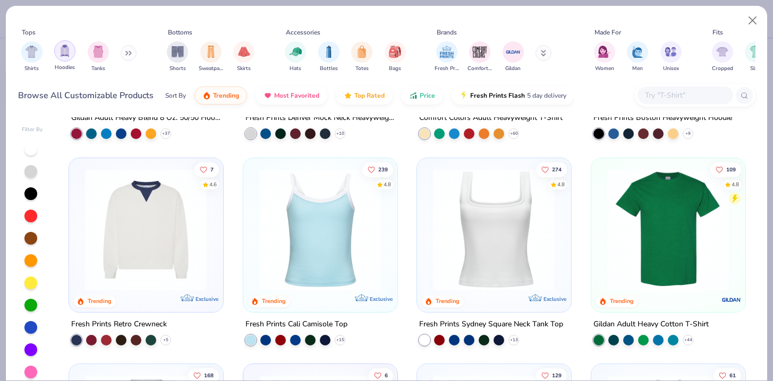
click at [57, 56] on div "filter for Hoodies" at bounding box center [64, 50] width 21 height 21
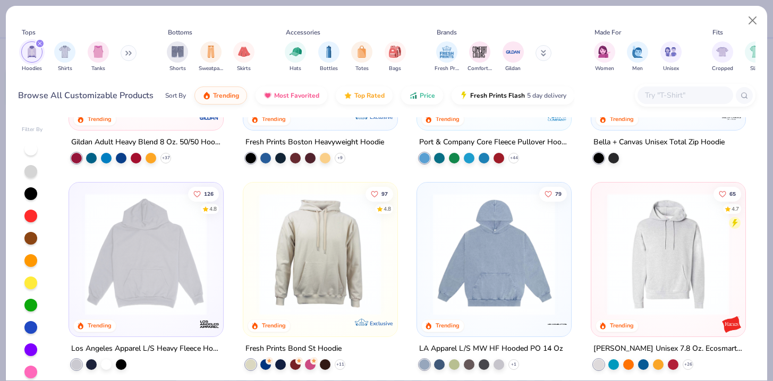
scroll to position [216, 0]
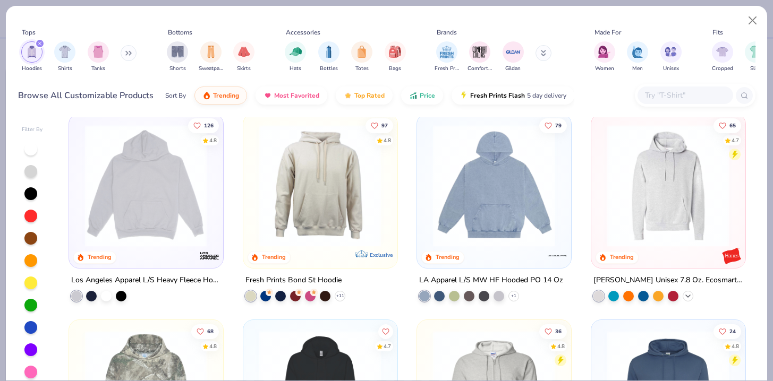
click at [690, 294] on icon at bounding box center [688, 296] width 9 height 9
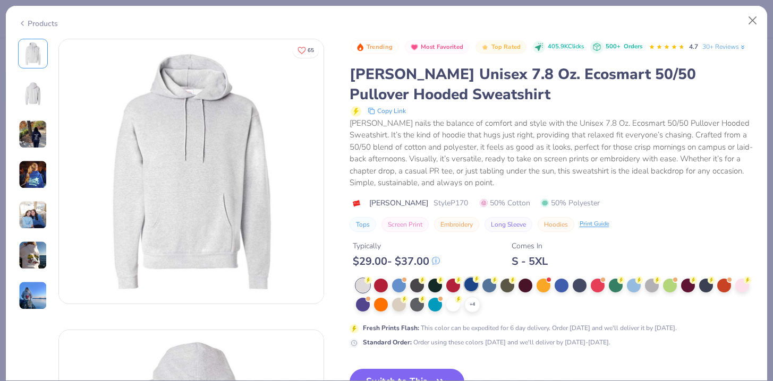
click at [469, 287] on div at bounding box center [471, 285] width 14 height 14
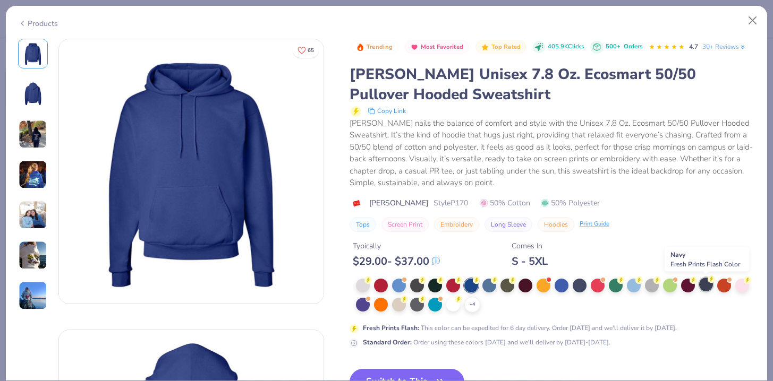
click at [706, 283] on div at bounding box center [706, 285] width 14 height 14
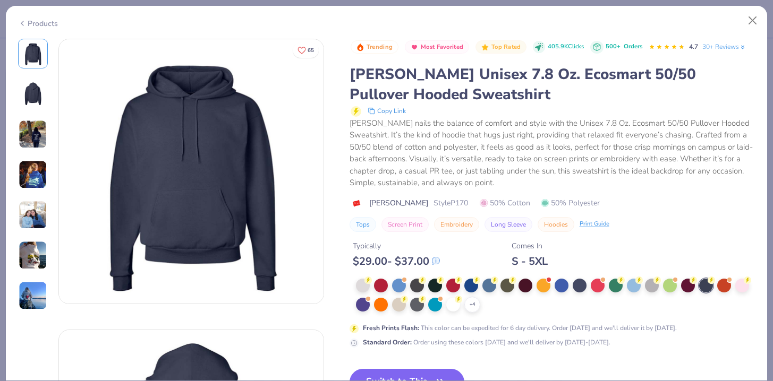
scroll to position [28, 0]
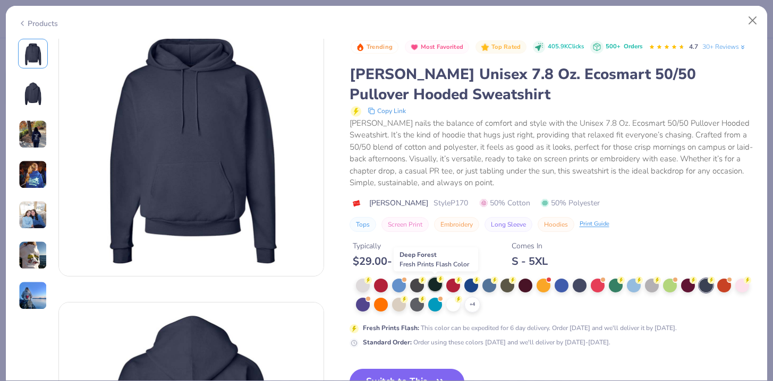
click at [434, 288] on div at bounding box center [435, 285] width 14 height 14
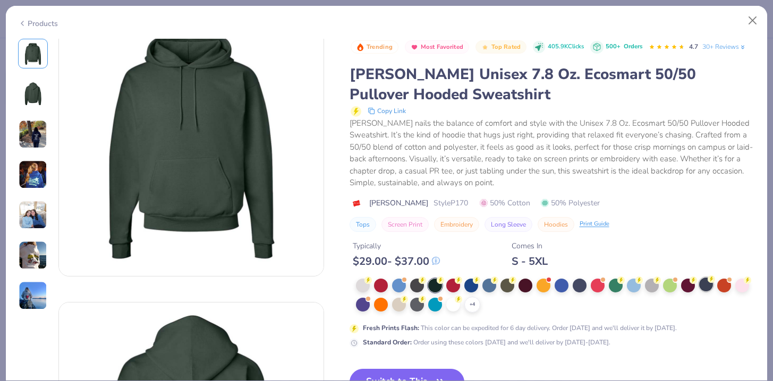
click at [705, 287] on div at bounding box center [706, 285] width 14 height 14
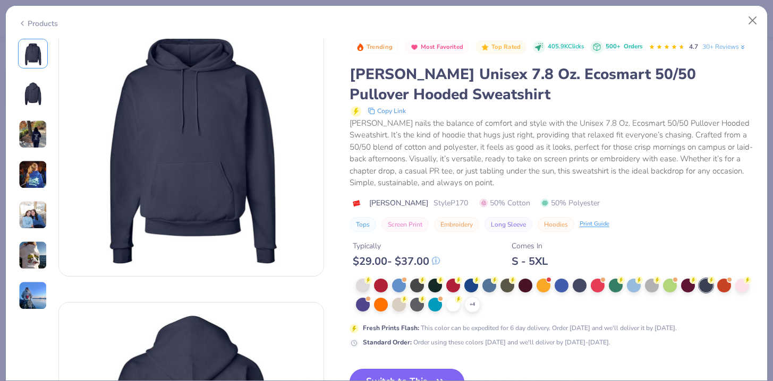
click at [425, 377] on button "Switch to This" at bounding box center [407, 382] width 115 height 27
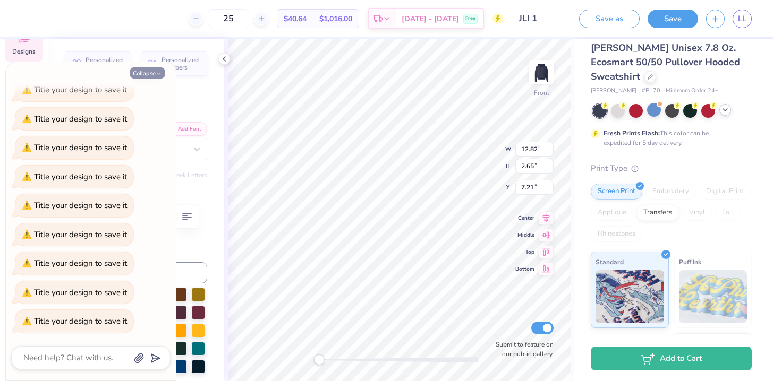
click at [159, 73] on icon "button" at bounding box center [159, 74] width 6 height 6
type textarea "x"
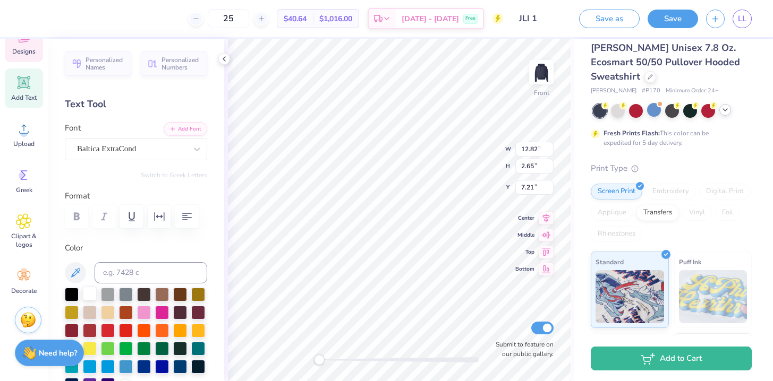
click at [86, 294] on div at bounding box center [90, 294] width 14 height 14
click at [29, 18] on div at bounding box center [28, 17] width 15 height 15
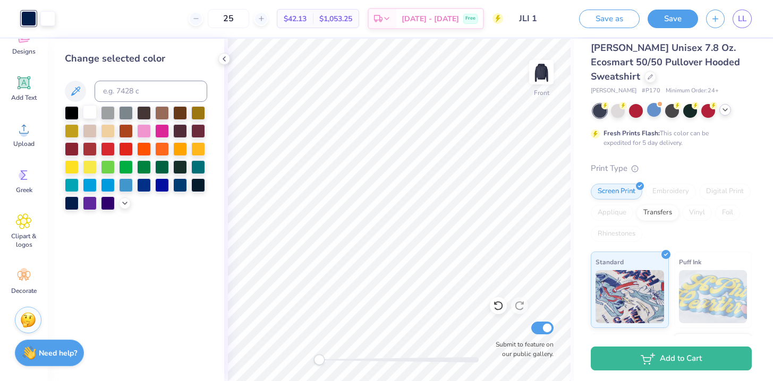
click at [92, 113] on div at bounding box center [90, 112] width 14 height 14
click at [545, 70] on img at bounding box center [541, 72] width 43 height 43
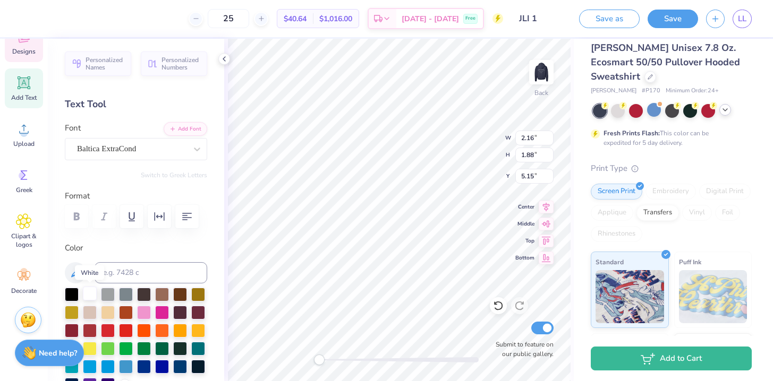
click at [87, 292] on div at bounding box center [90, 294] width 14 height 14
type input "2.64"
type input "2.30"
type input "3.46"
type input "2.04"
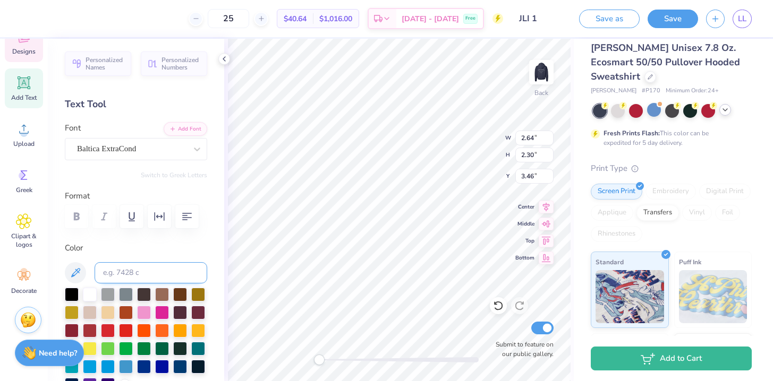
type input "1.78"
click at [546, 80] on img at bounding box center [541, 72] width 43 height 43
type input "2.00"
type input "1.74"
type input "6.04"
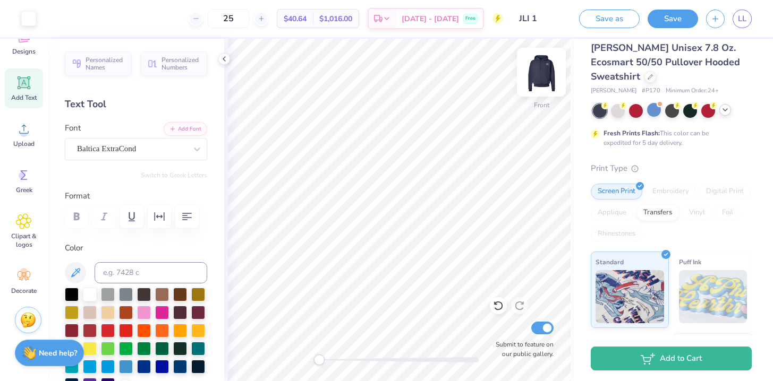
click at [543, 79] on img at bounding box center [541, 72] width 43 height 43
click at [545, 74] on img at bounding box center [541, 72] width 43 height 43
type input "12.82"
type input "2.65"
type input "7.35"
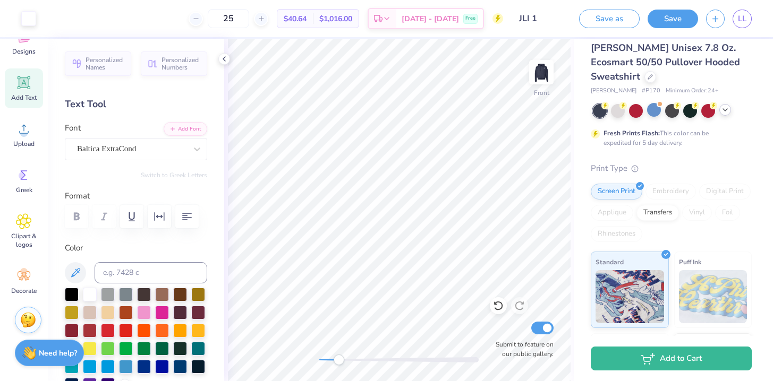
drag, startPoint x: 323, startPoint y: 360, endPoint x: 345, endPoint y: 360, distance: 22.3
click at [344, 360] on div "Accessibility label" at bounding box center [339, 360] width 11 height 11
type input "12.30"
type input "0.97"
type input "0.04"
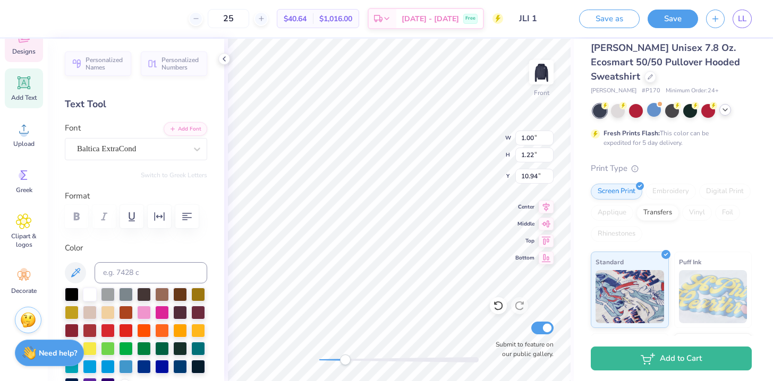
type input "10.82"
type input "1.00"
type input "1.22"
type input "14.08"
click at [406, 362] on div at bounding box center [398, 360] width 159 height 5
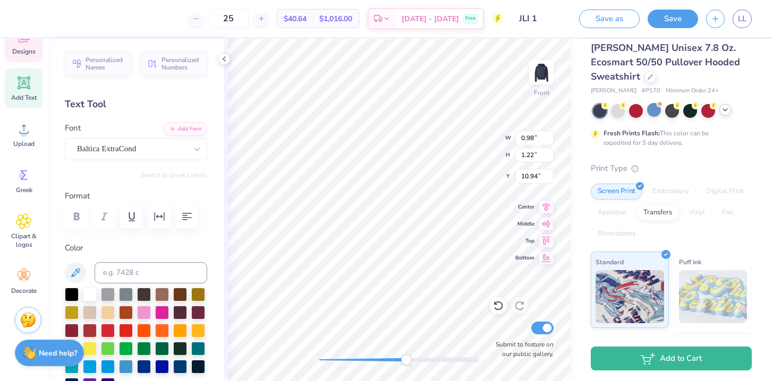
type input "0.97"
type input "0.04"
type input "10.78"
type input "0.98"
type input "1.22"
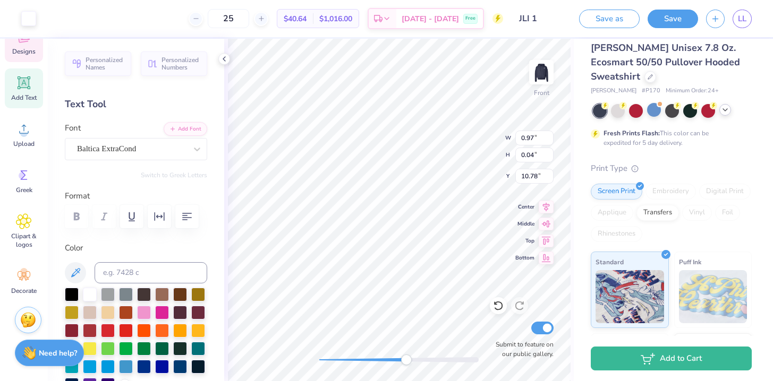
type input "11.73"
type input "0.97"
type input "0.04"
type input "12.30"
type input "0.98"
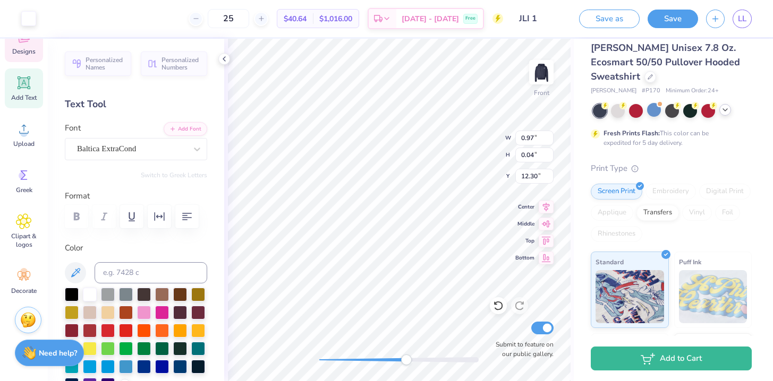
type input "1.22"
type input "10.82"
click at [298, 354] on div "Front Submit to feature on our public gallery." at bounding box center [399, 210] width 350 height 343
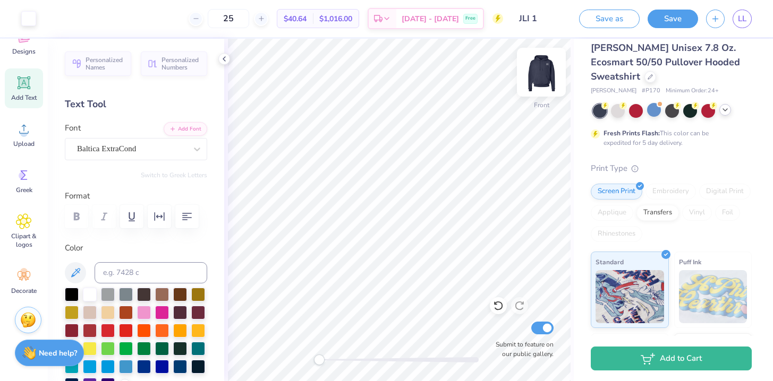
click at [540, 72] on img at bounding box center [541, 72] width 43 height 43
click at [537, 82] on img at bounding box center [541, 72] width 43 height 43
click at [668, 19] on button "Save" at bounding box center [673, 17] width 50 height 19
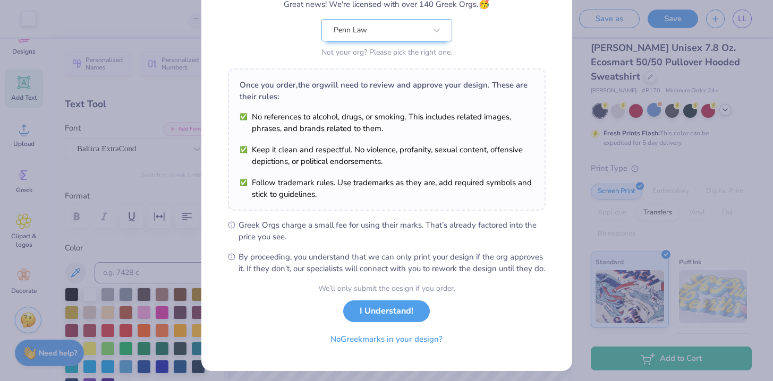
scroll to position [116, 0]
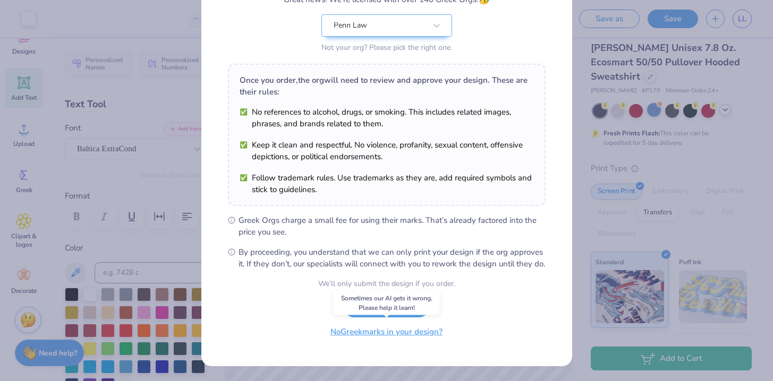
click at [392, 336] on button "No Greek marks in your design?" at bounding box center [386, 332] width 130 height 22
select select "Member apparel for registered Student Organization / Department / School"
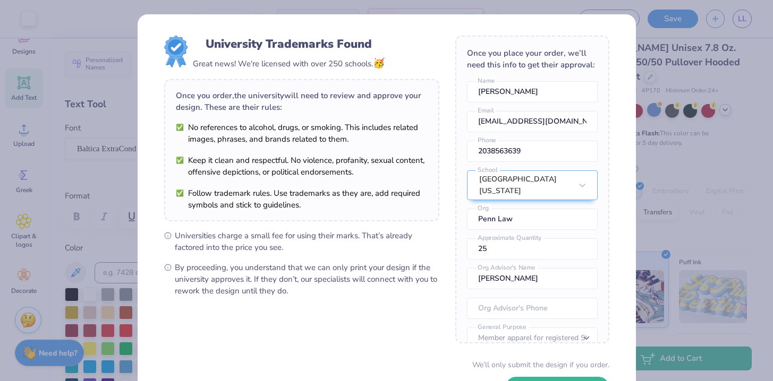
scroll to position [81, 0]
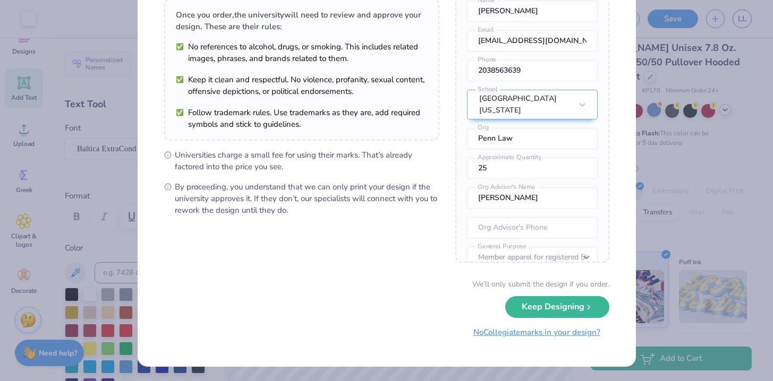
click at [516, 332] on button "No Collegiate marks in your design?" at bounding box center [536, 333] width 145 height 22
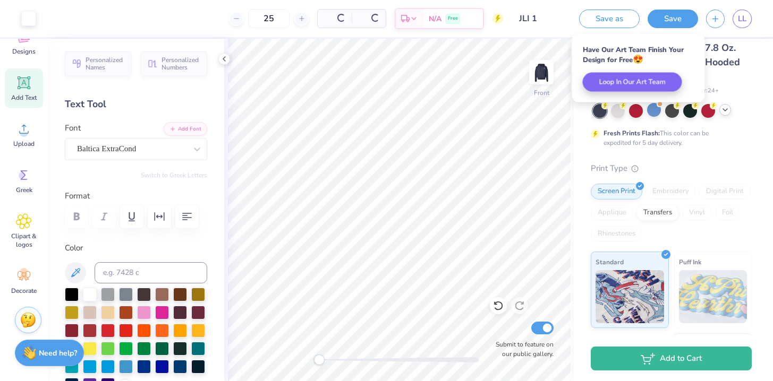
scroll to position [0, 0]
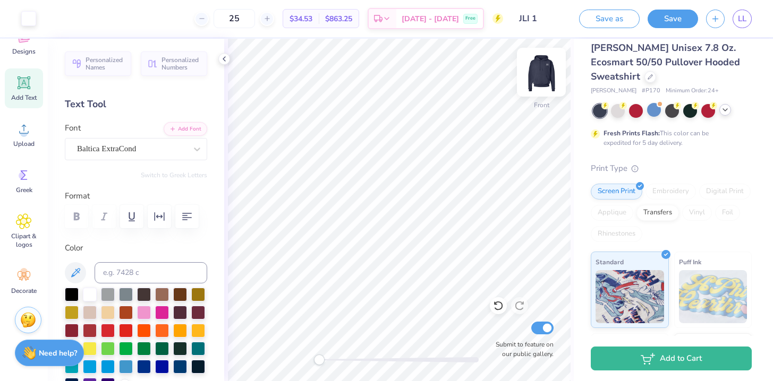
click at [544, 76] on img at bounding box center [541, 72] width 43 height 43
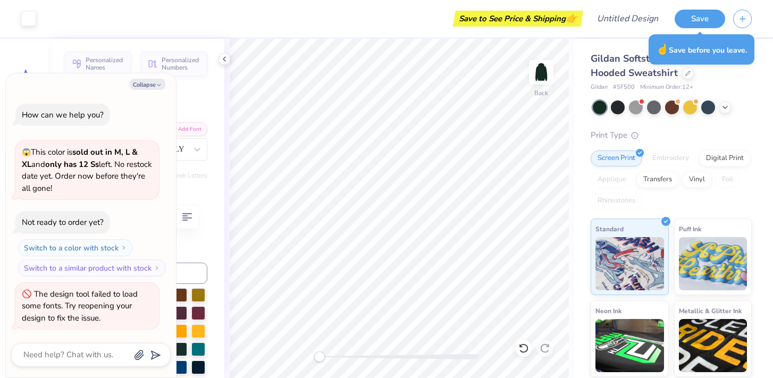
scroll to position [21, 0]
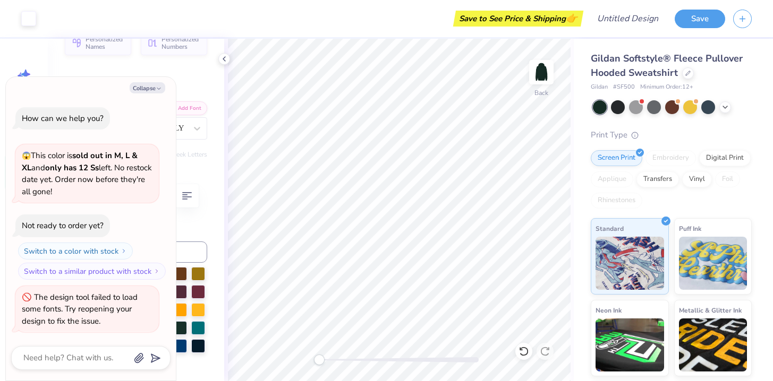
type textarea "x"
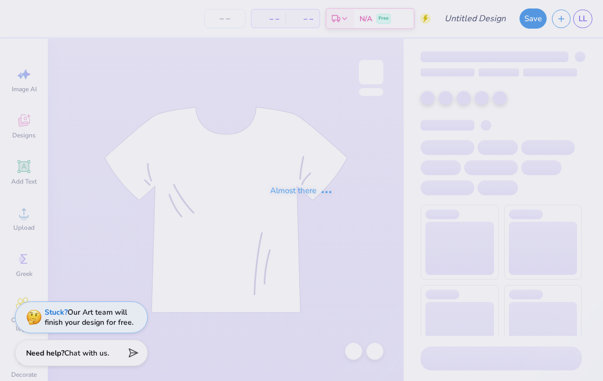
type input "JLI 1"
type input "25"
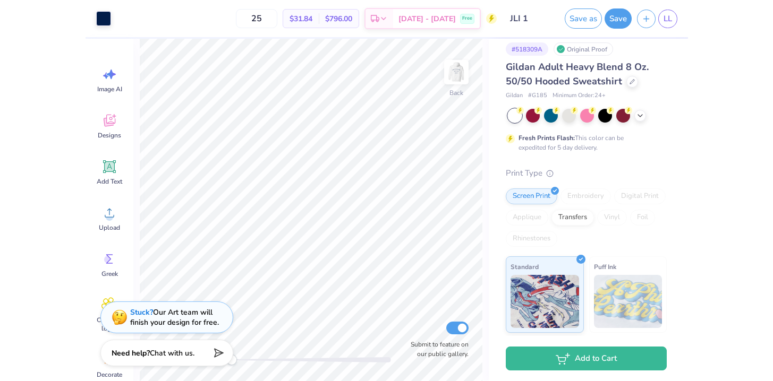
scroll to position [11, 0]
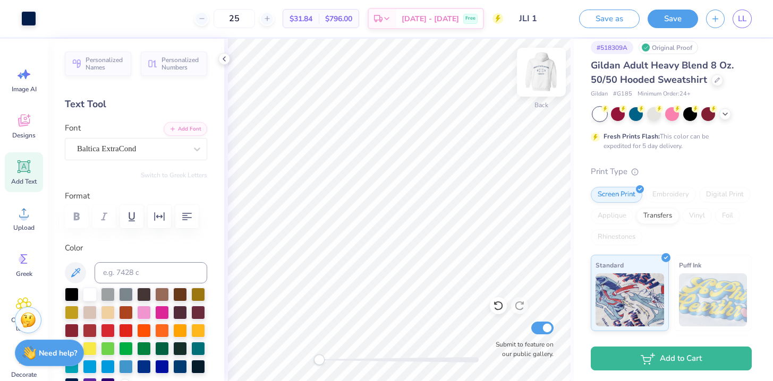
click at [547, 57] on img at bounding box center [541, 72] width 43 height 43
click at [476, 133] on div "Front W 12.82 12.82 " H 7.55 7.55 " Y 6.00 6.00 " Center Middle Top Bottom Subm…" at bounding box center [399, 210] width 350 height 343
click at [602, 114] on icon at bounding box center [725, 113] width 9 height 9
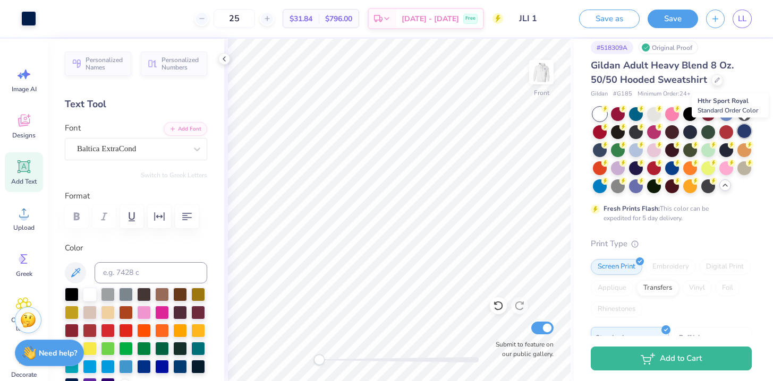
click at [602, 133] on div at bounding box center [744, 131] width 14 height 14
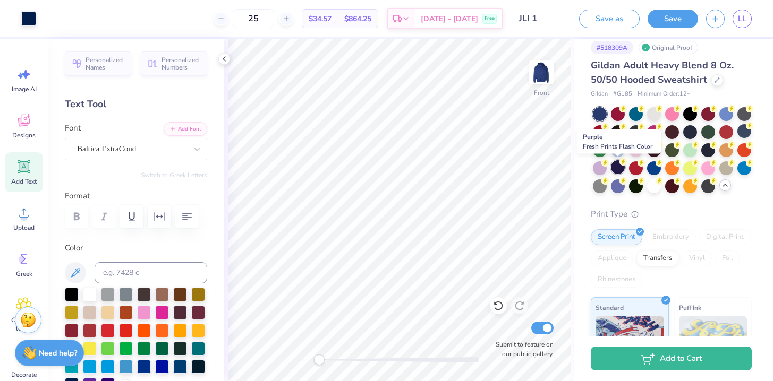
click at [602, 170] on div at bounding box center [618, 167] width 14 height 14
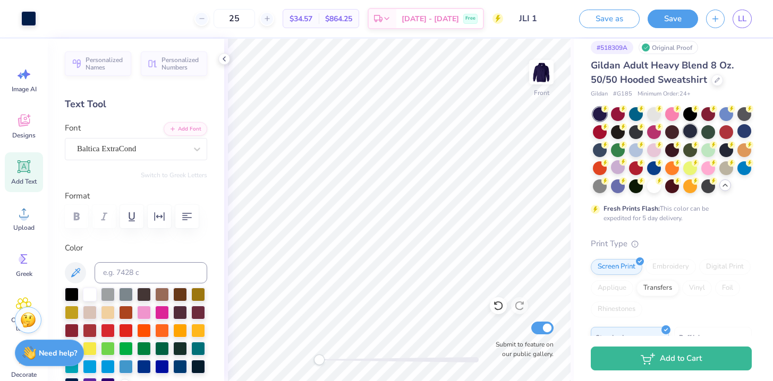
click at [602, 133] on div at bounding box center [690, 131] width 14 height 14
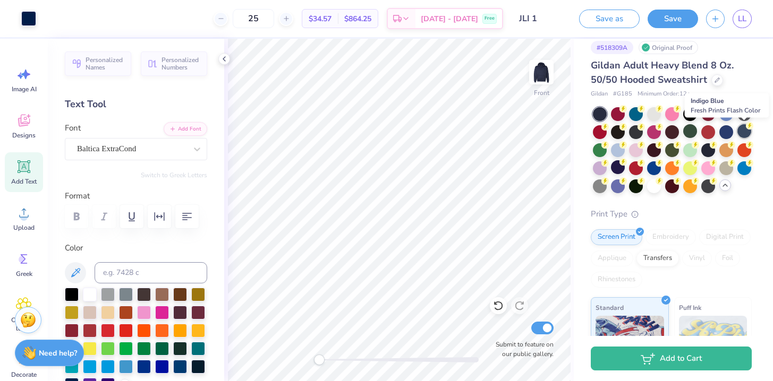
click at [602, 135] on div at bounding box center [744, 131] width 14 height 14
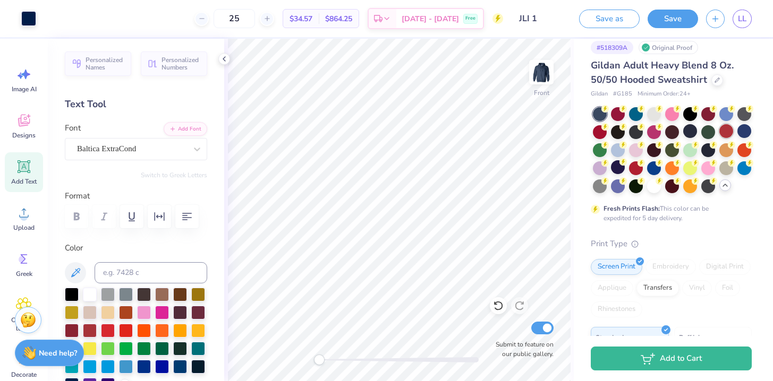
click at [602, 130] on div at bounding box center [726, 131] width 14 height 14
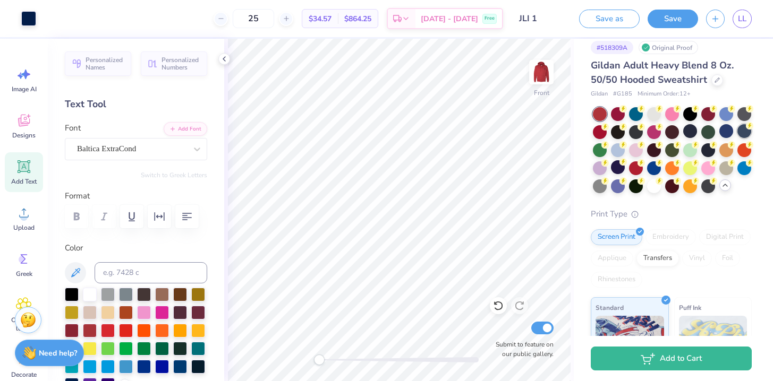
click at [602, 130] on div at bounding box center [744, 131] width 14 height 14
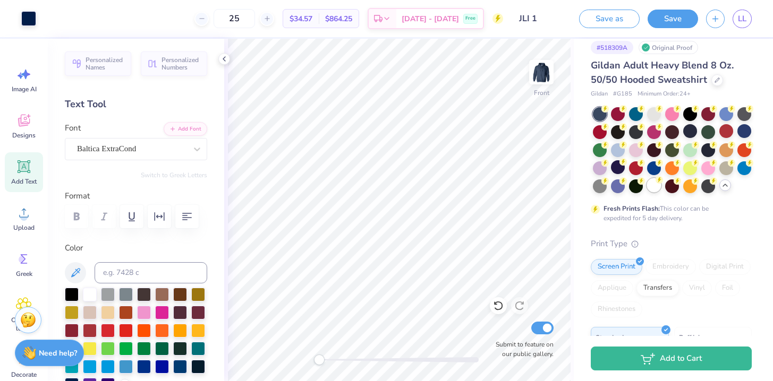
click at [602, 183] on div at bounding box center [654, 186] width 14 height 14
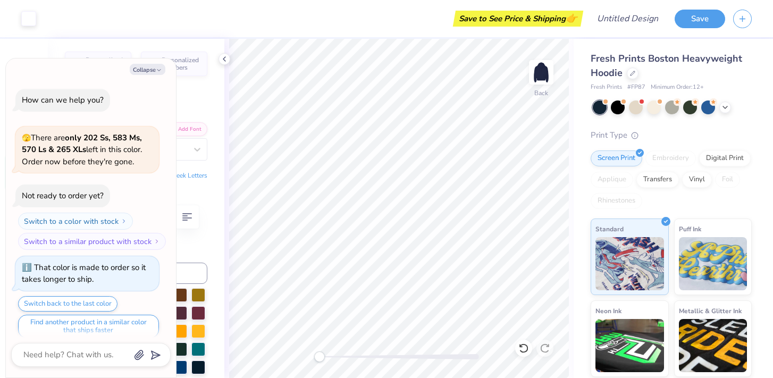
type textarea "x"
